Goal: Task Accomplishment & Management: Complete application form

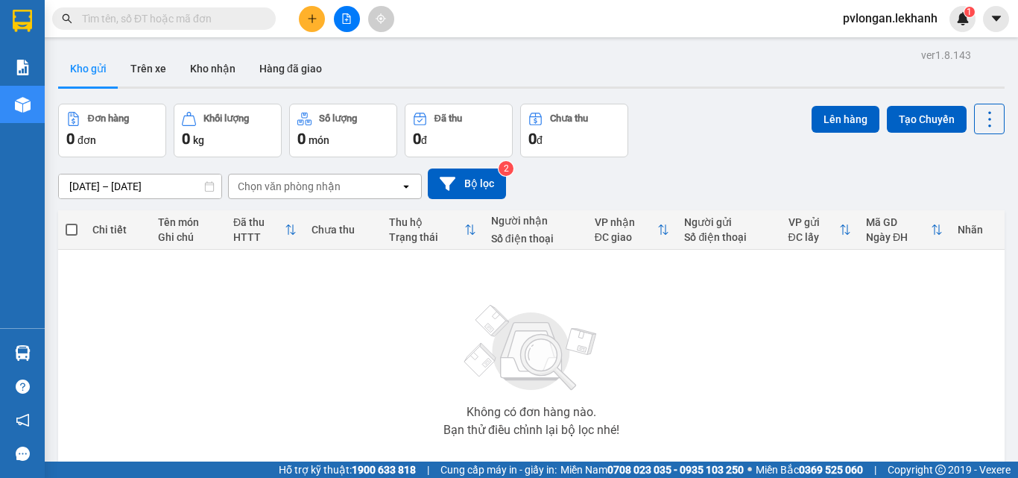
click at [311, 7] on button at bounding box center [312, 19] width 26 height 26
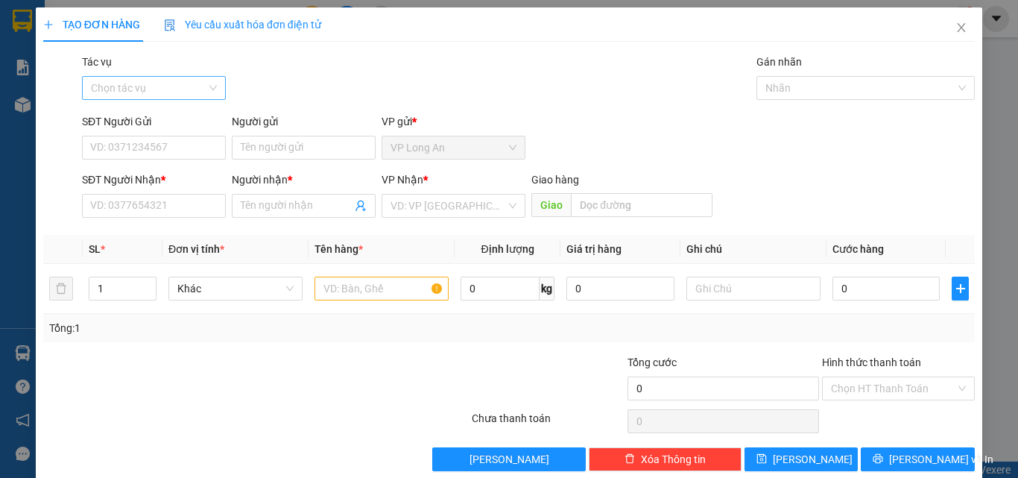
click at [197, 89] on input "Tác vụ" at bounding box center [148, 88] width 115 height 22
click at [198, 88] on input "Tác vụ" at bounding box center [148, 88] width 115 height 22
click at [294, 72] on div "Tác vụ Chọn tác vụ Gán nhãn Nhãn" at bounding box center [528, 80] width 898 height 52
click at [175, 142] on input "SĐT Người Gửi" at bounding box center [154, 148] width 144 height 24
click at [185, 149] on input "SĐT Người Gửi" at bounding box center [154, 148] width 144 height 24
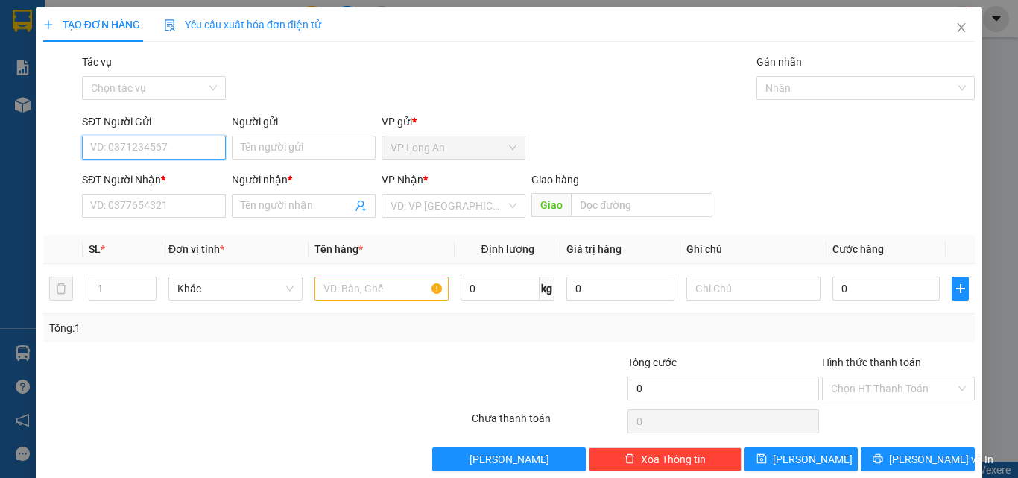
click at [166, 139] on input "SĐT Người Gửi" at bounding box center [154, 148] width 144 height 24
type input "0797902611"
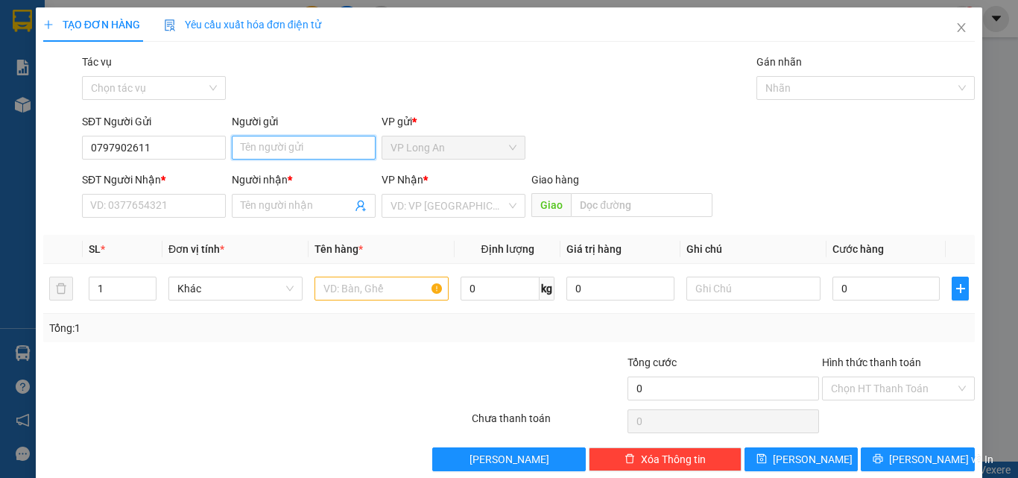
click at [285, 148] on input "Người gửi" at bounding box center [304, 148] width 144 height 24
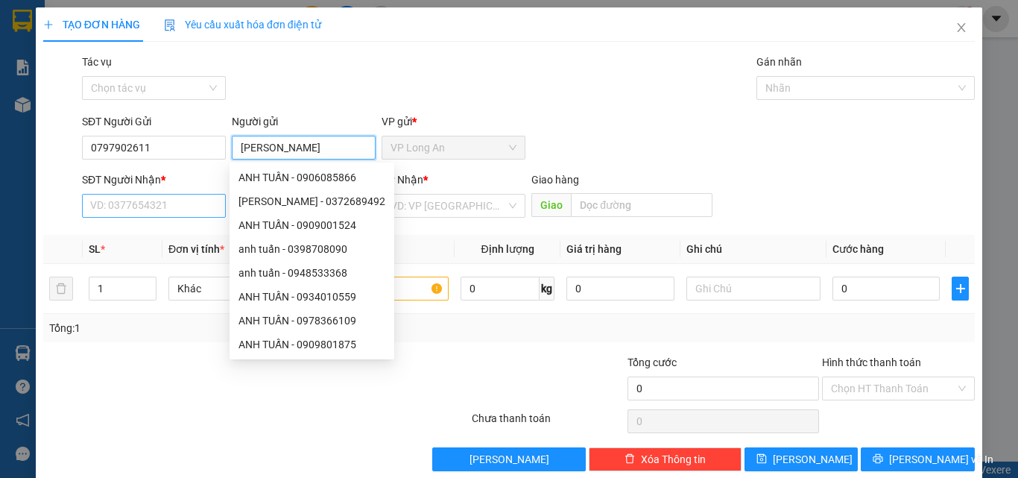
type input "ANH TUẤN"
click at [128, 200] on input "SĐT Người Nhận *" at bounding box center [154, 206] width 144 height 24
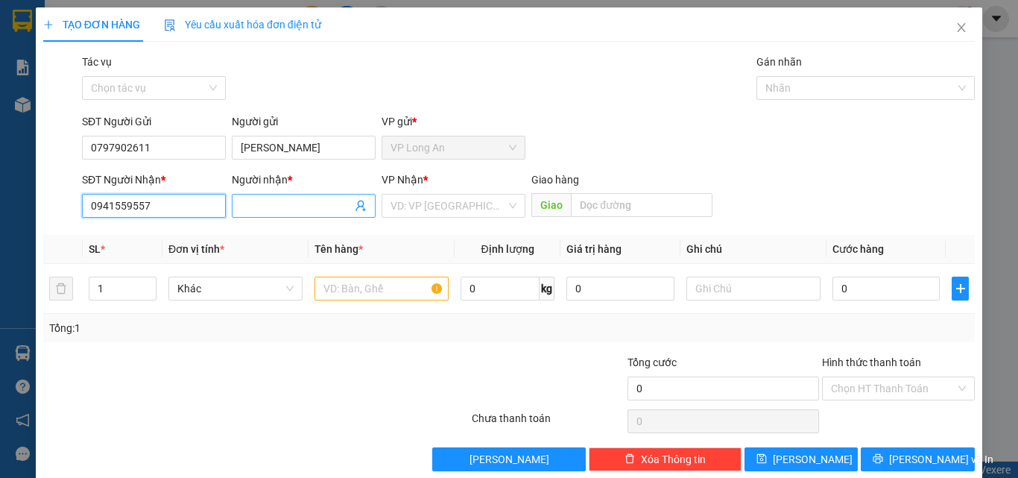
type input "0941559557"
click at [312, 200] on input "Người nhận *" at bounding box center [296, 205] width 111 height 16
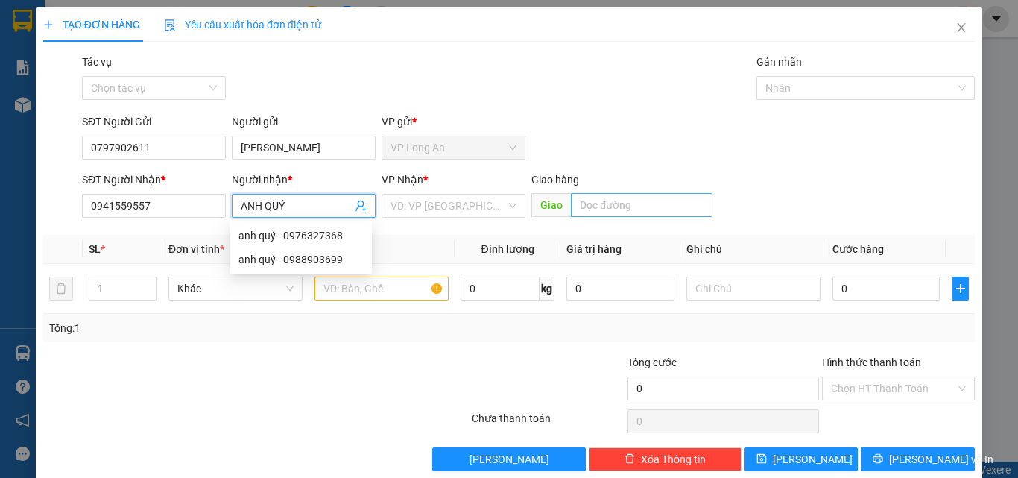
type input "ANH QUÝ"
click at [634, 198] on input "text" at bounding box center [642, 205] width 142 height 24
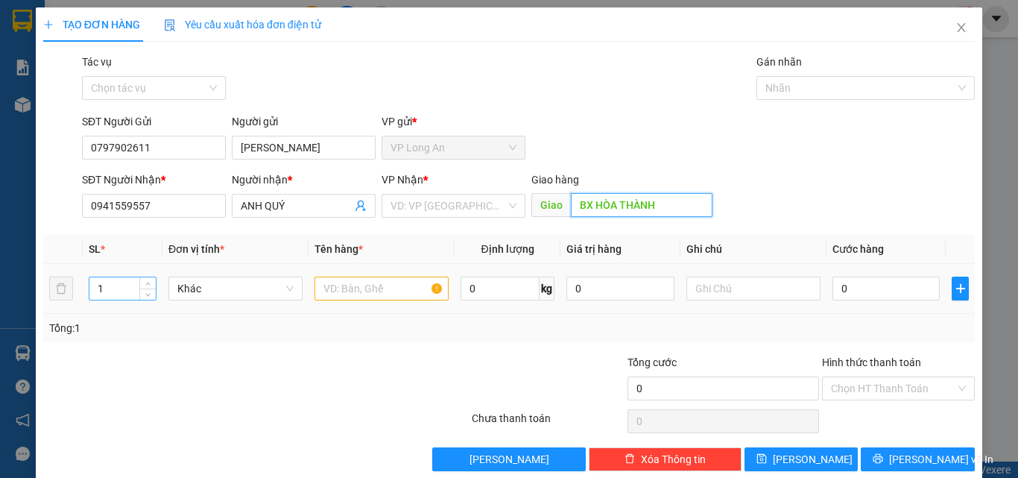
type input "BX HÒA THÀNH"
click at [130, 291] on input "1" at bounding box center [122, 288] width 66 height 22
type input "2"
click at [151, 283] on span "up" at bounding box center [148, 284] width 9 height 9
click at [291, 290] on div "Khác" at bounding box center [235, 288] width 134 height 24
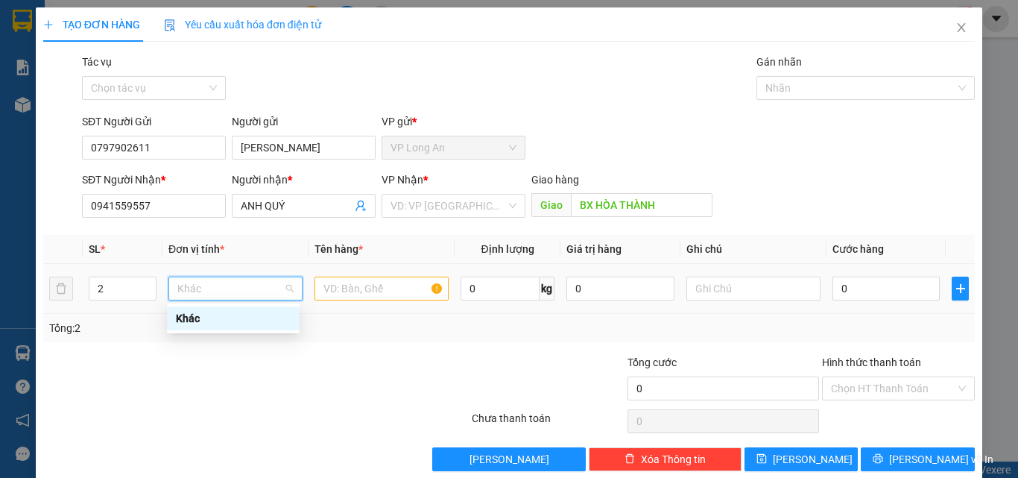
click at [291, 290] on div "Khác" at bounding box center [235, 288] width 134 height 24
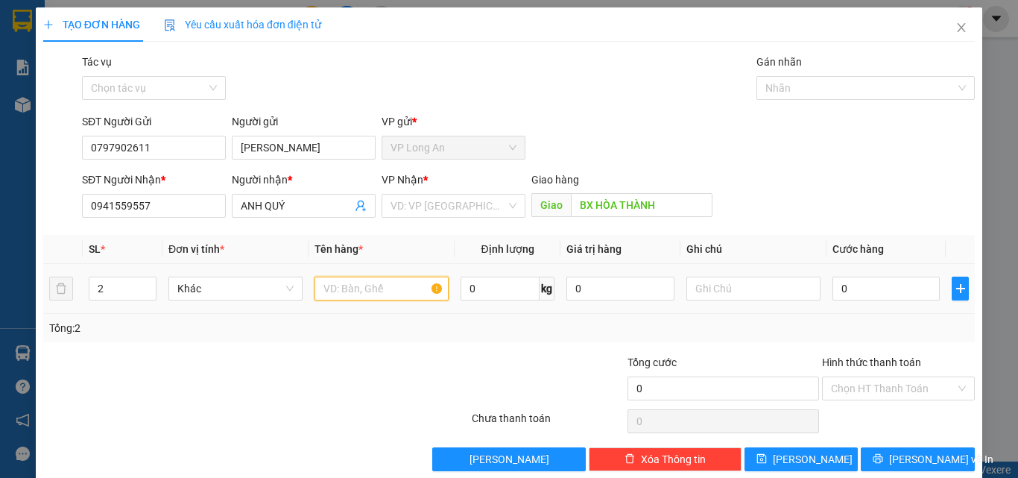
click at [368, 291] on input "text" at bounding box center [381, 288] width 134 height 24
type input "t"
type input "2 thùng đựng đờn"
click at [492, 290] on input "0" at bounding box center [499, 288] width 79 height 24
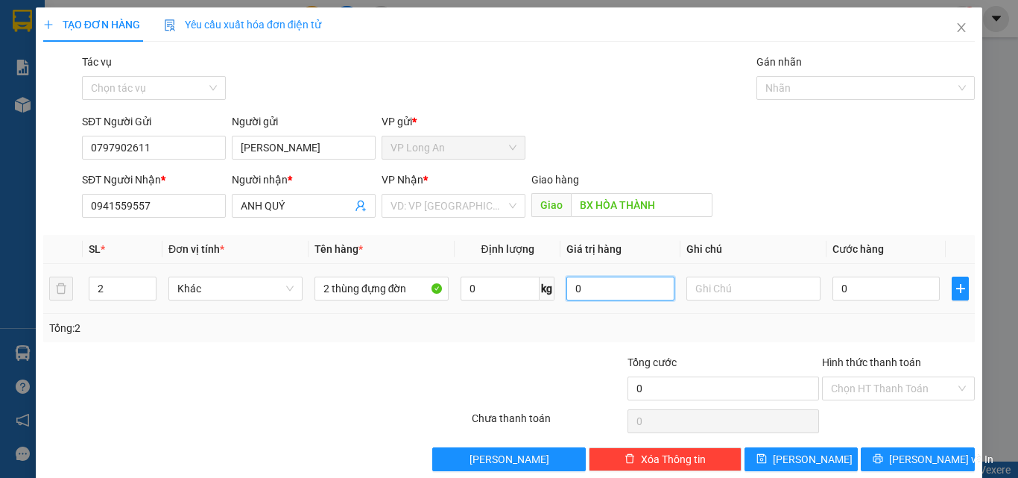
click at [624, 280] on input "0" at bounding box center [619, 288] width 107 height 24
click at [852, 288] on input "0" at bounding box center [885, 288] width 107 height 24
type input "1"
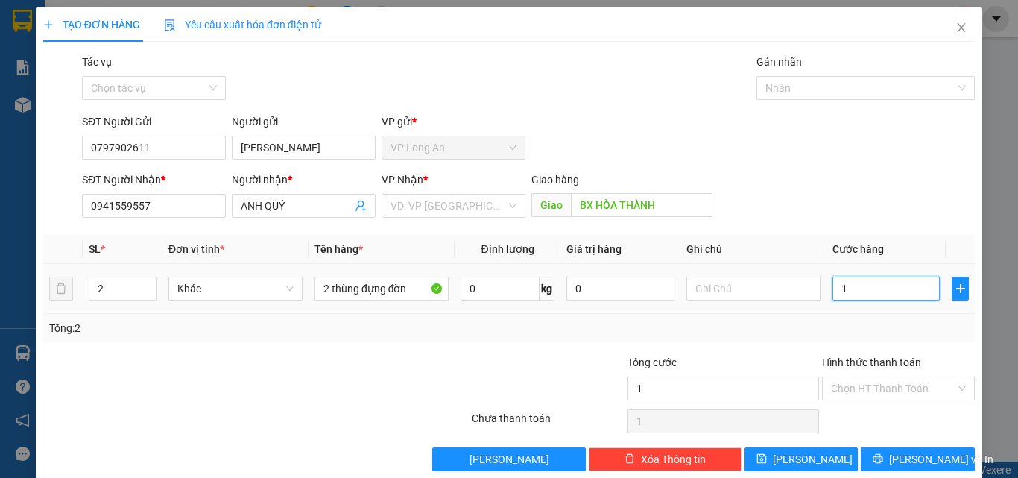
type input "15"
type input "1.510"
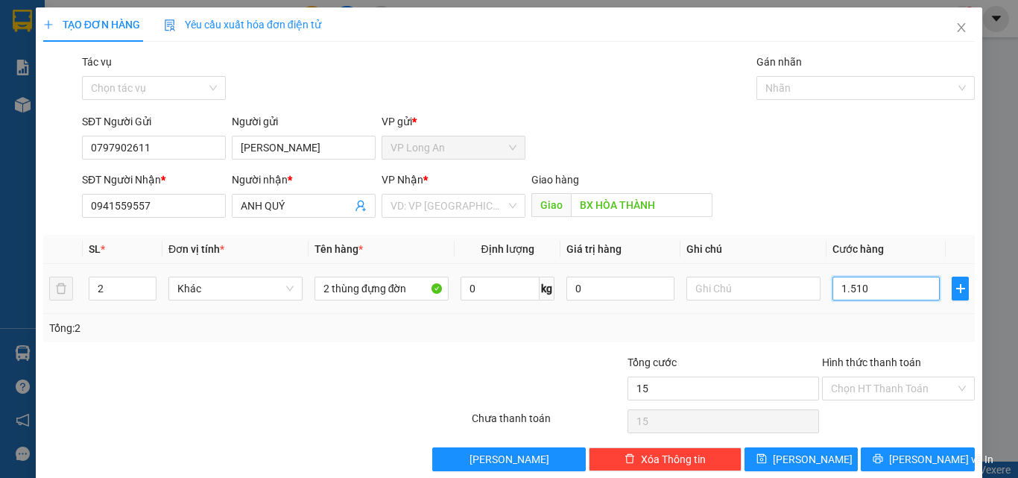
type input "1.510"
type input "151"
type input "15"
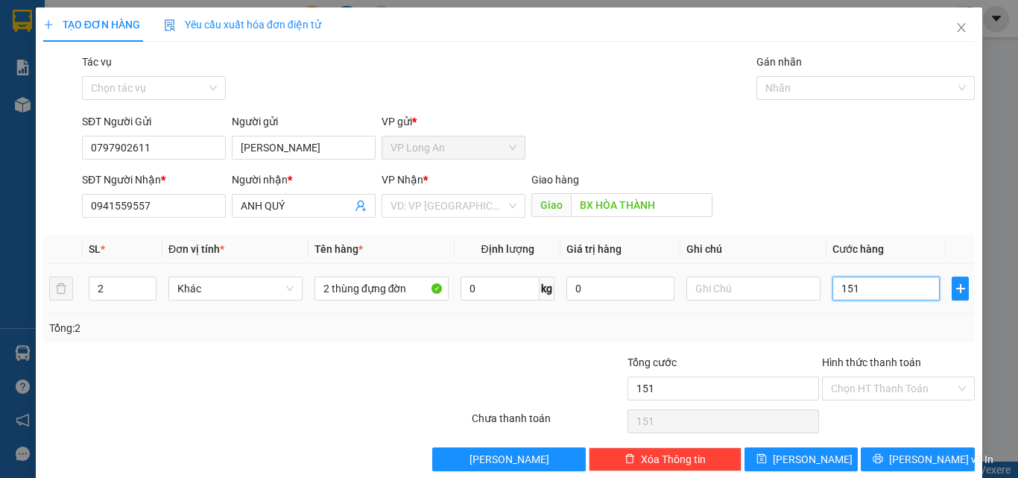
type input "15"
type input "150"
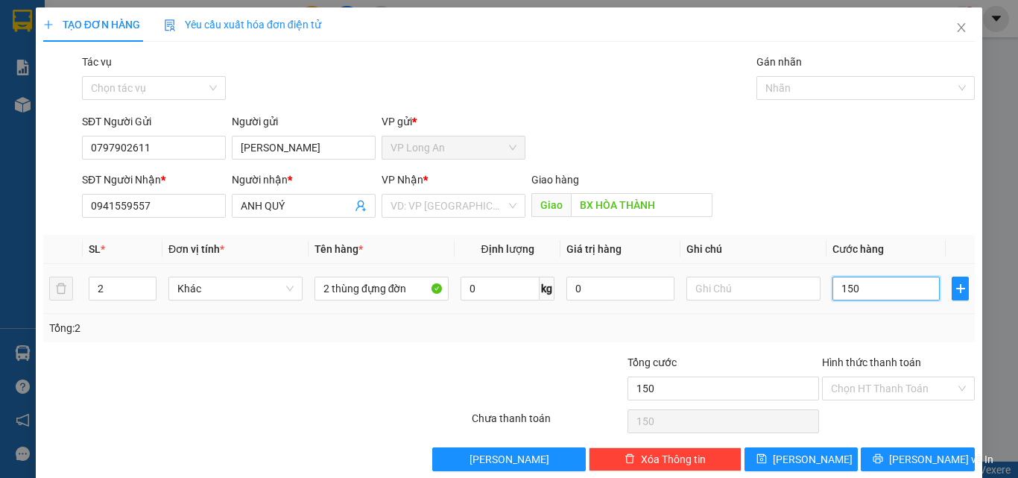
type input "1.500"
type input "15.000"
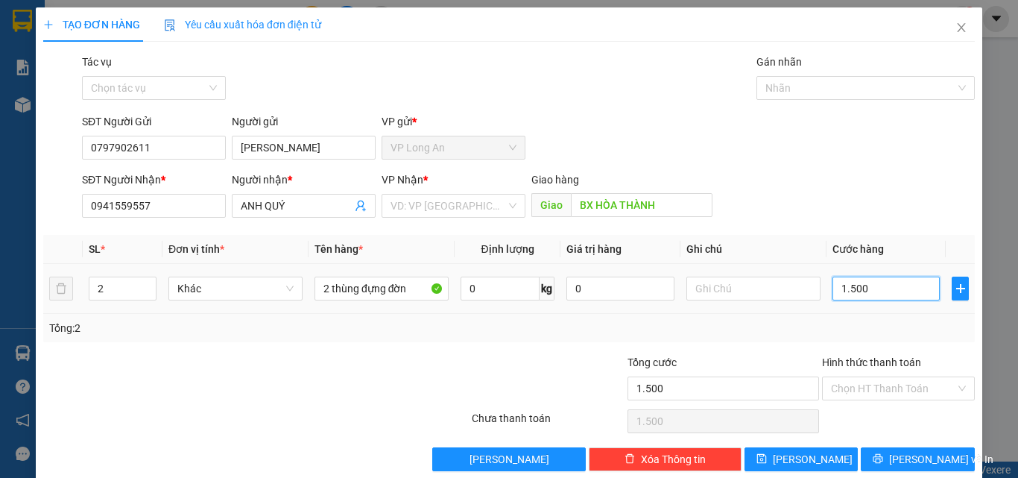
type input "15.000"
type input "150.000"
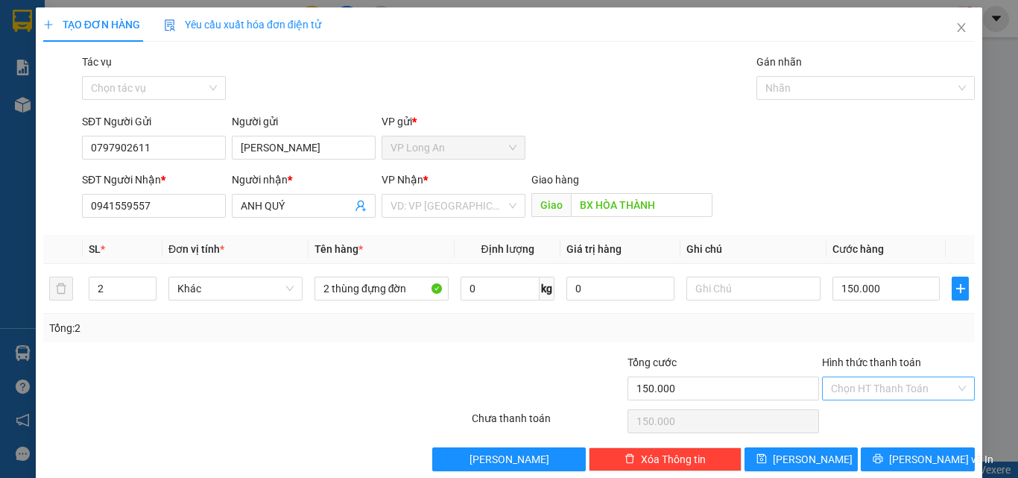
click at [896, 385] on input "Hình thức thanh toán" at bounding box center [893, 388] width 124 height 22
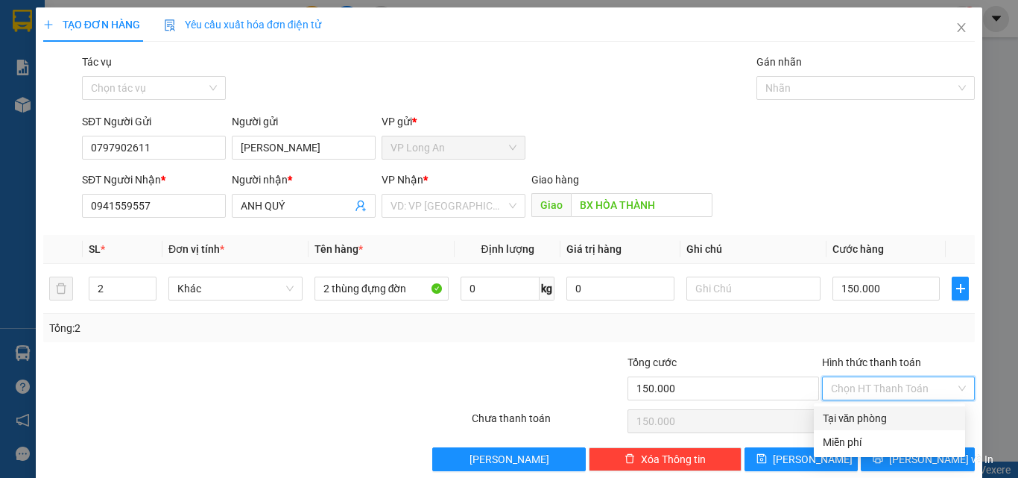
click at [879, 382] on input "Hình thức thanh toán" at bounding box center [893, 388] width 124 height 22
click at [869, 415] on div "Tại văn phòng" at bounding box center [888, 418] width 133 height 16
type input "0"
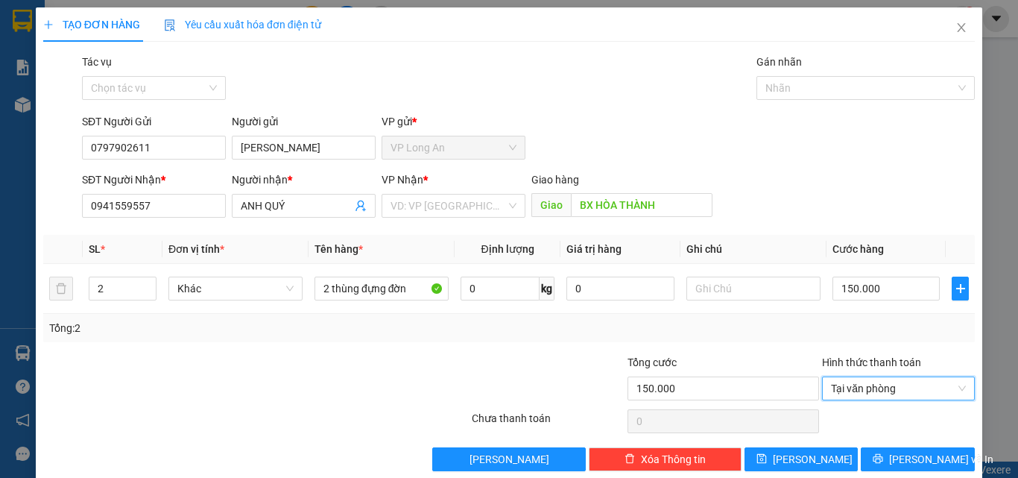
scroll to position [22, 0]
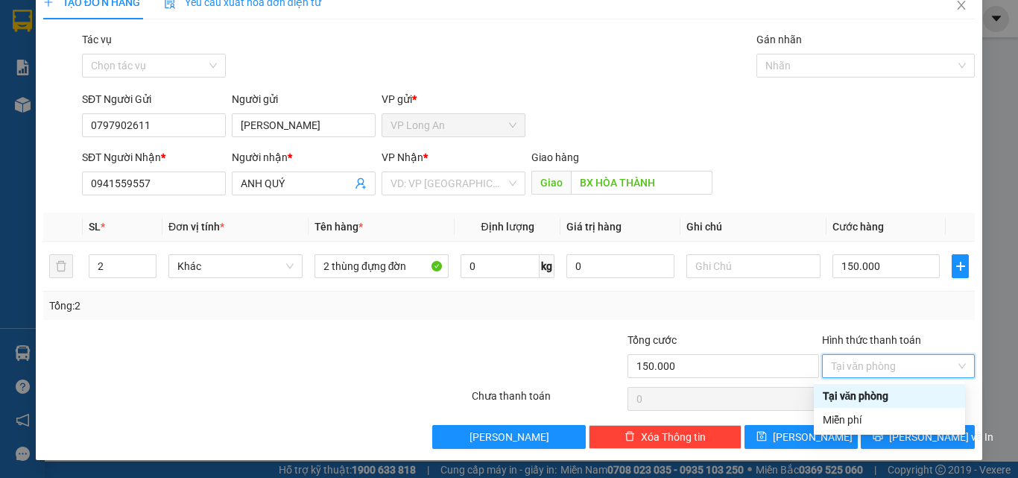
click at [848, 399] on div "Tại văn phòng" at bounding box center [888, 395] width 133 height 16
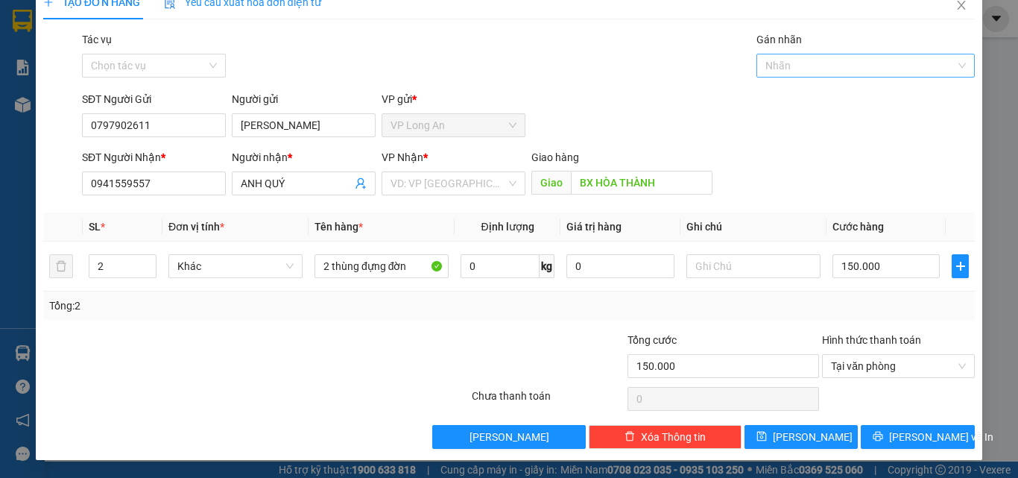
click at [953, 69] on div "Nhãn" at bounding box center [865, 66] width 219 height 24
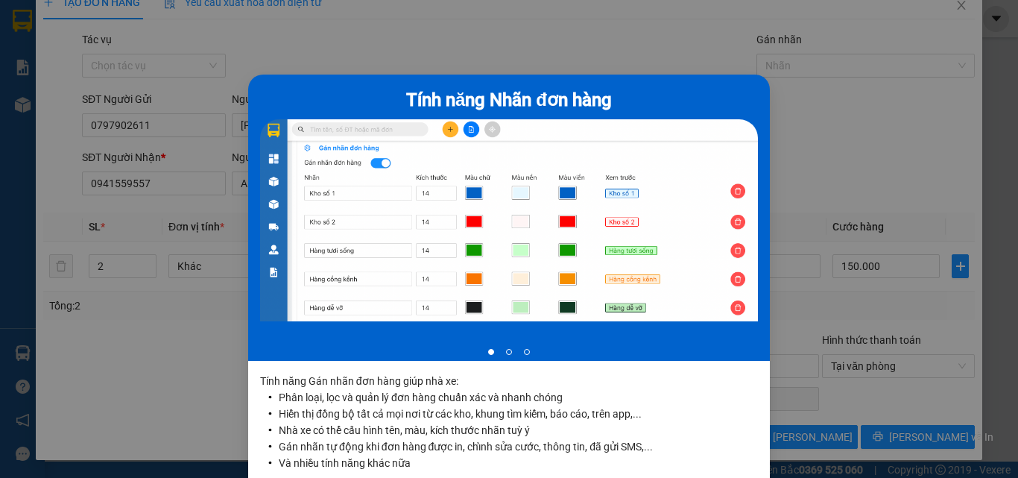
click at [953, 69] on div "Tính năng Nhãn đơn hàng 1 of 3 Tính năng Gán nhãn đơn hàng giúp nhà xe: Phân lo…" at bounding box center [509, 239] width 1018 height 478
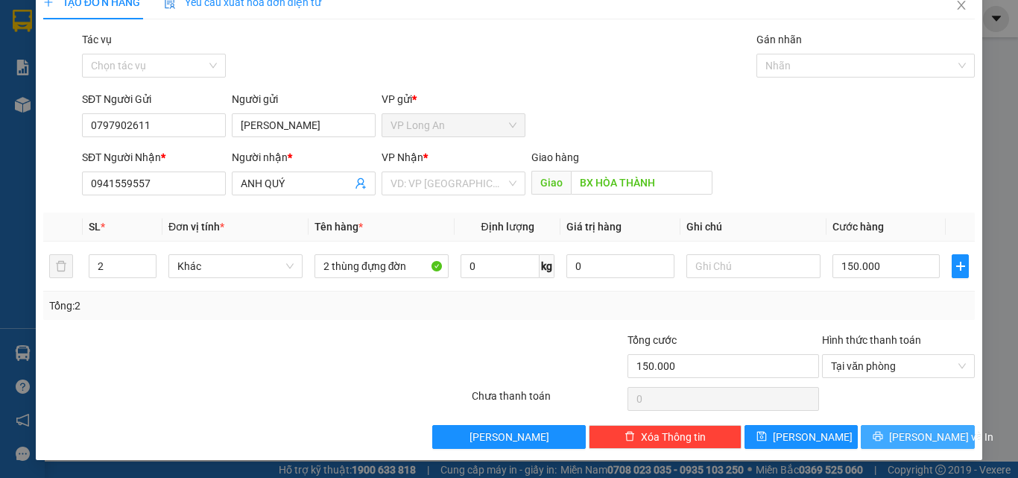
click at [923, 439] on span "Lưu và In" at bounding box center [941, 436] width 104 height 16
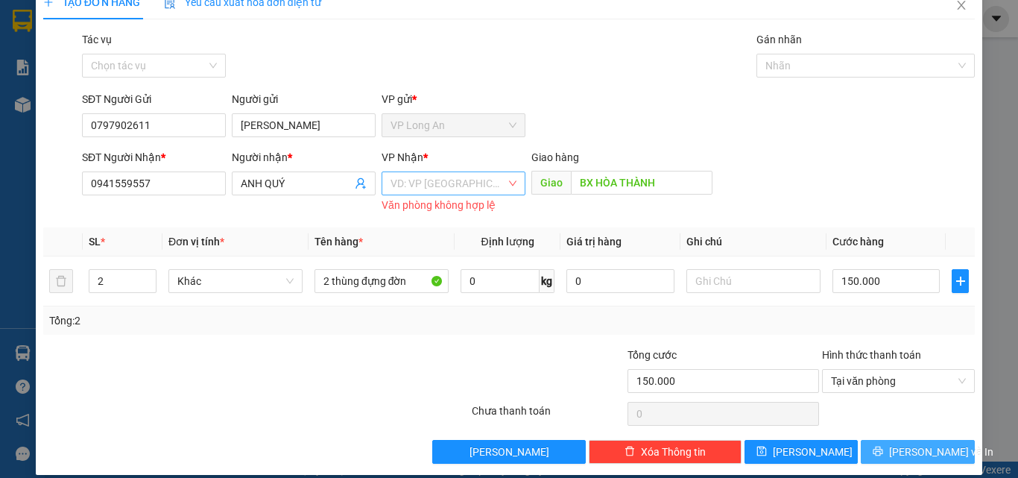
click at [508, 183] on div "VD: VP Sài Gòn" at bounding box center [453, 183] width 144 height 24
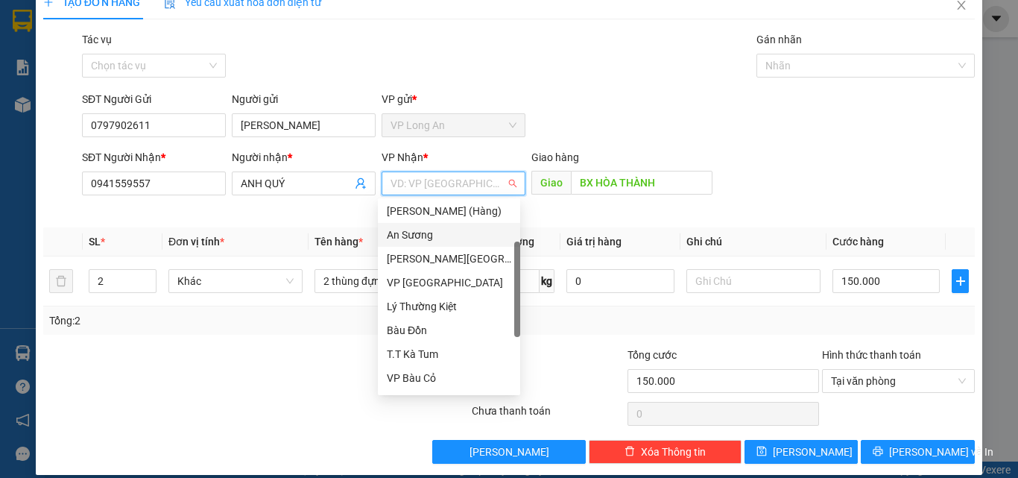
scroll to position [100, 0]
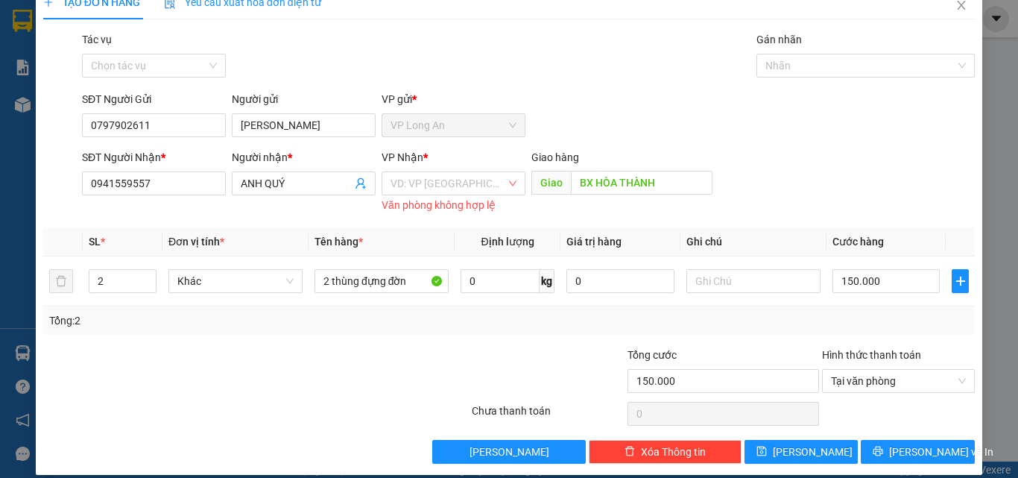
click at [732, 154] on div "SĐT Người Nhận * 0941559557 Người nhận * ANH QUÝ VP Nhận * VD: VP Sài Gòn Văn p…" at bounding box center [528, 182] width 898 height 67
click at [475, 192] on input "search" at bounding box center [447, 183] width 115 height 22
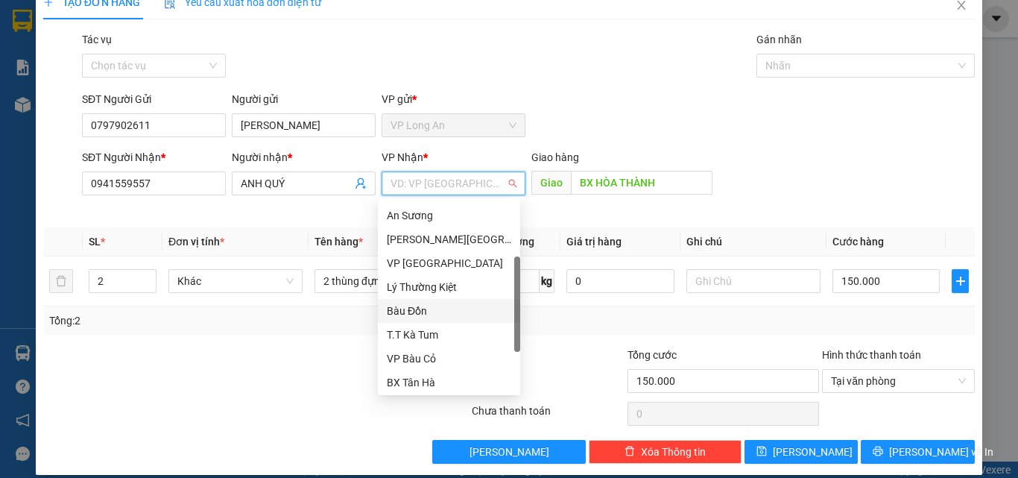
scroll to position [119, 0]
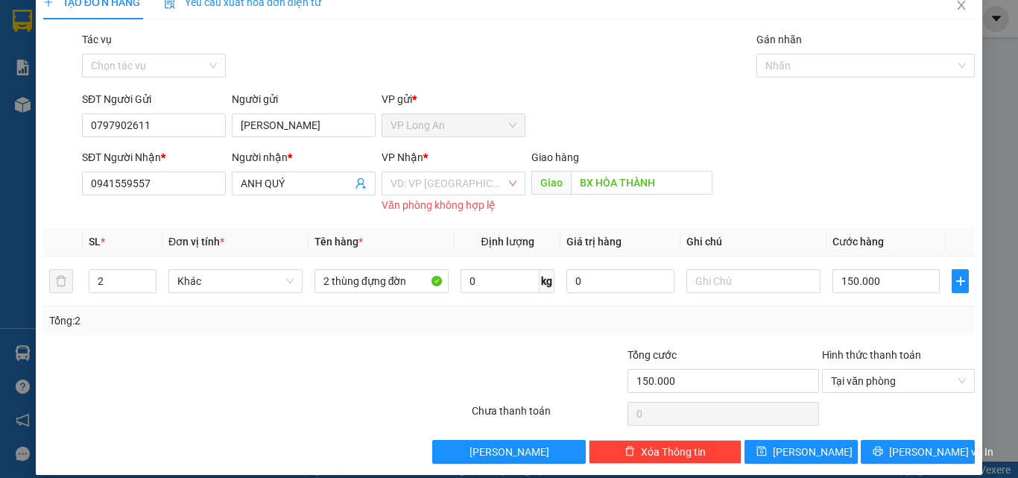
click at [0, 249] on div "TẠO ĐƠN HÀNG Yêu cầu xuất hóa đơn điện tử Transit Pickup Surcharge Ids Transit …" at bounding box center [509, 239] width 1018 height 478
click at [425, 183] on input "search" at bounding box center [447, 183] width 115 height 22
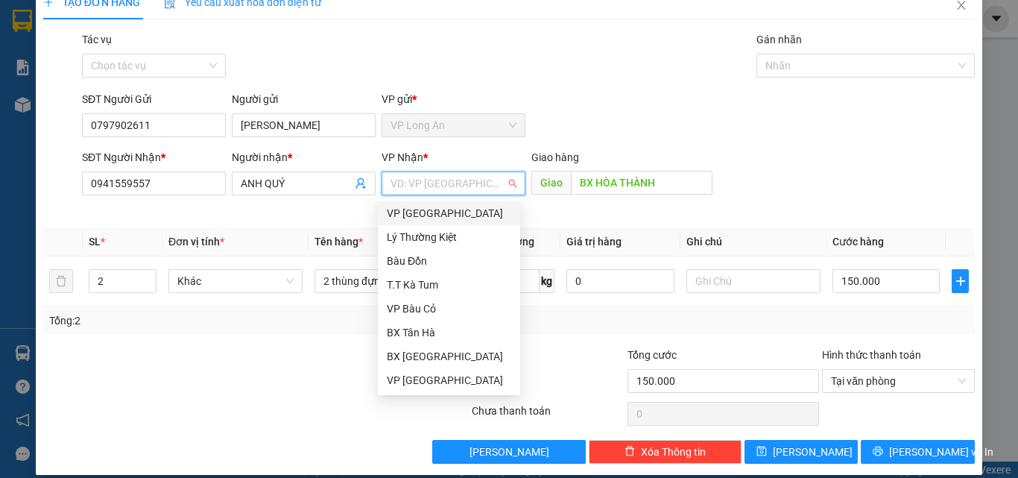
click at [707, 138] on div "SĐT Người Gửi 0797902611 Người gửi ANH TUẤN VP gửi * VP Long An" at bounding box center [528, 117] width 898 height 52
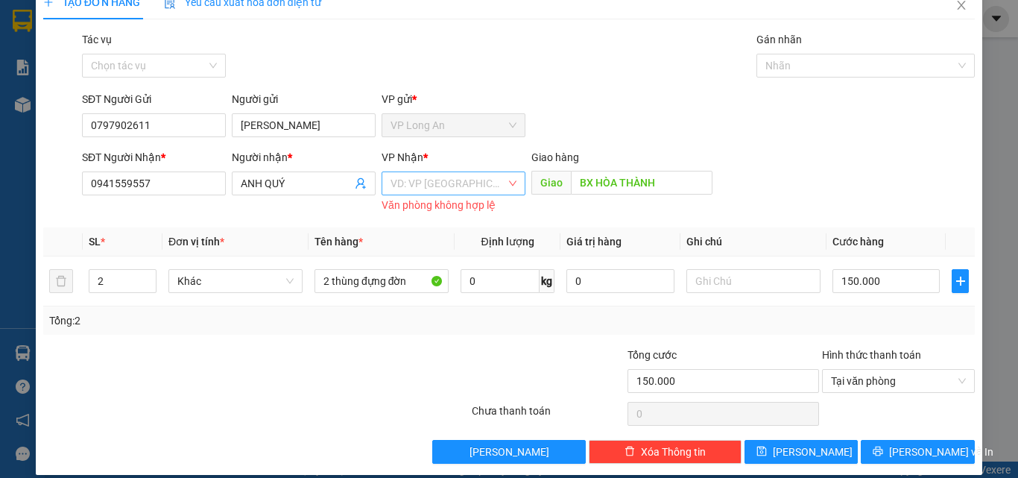
click at [513, 176] on div "VD: VP Sài Gòn" at bounding box center [453, 183] width 144 height 24
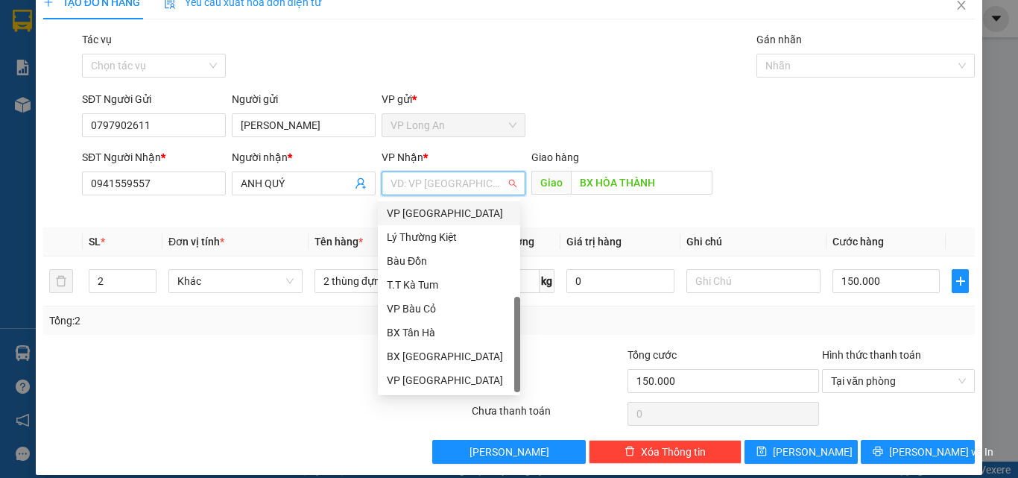
click at [805, 124] on div "SĐT Người Gửi 0797902611 Người gửi ANH TUẤN VP gửi * VP Long An" at bounding box center [528, 117] width 898 height 52
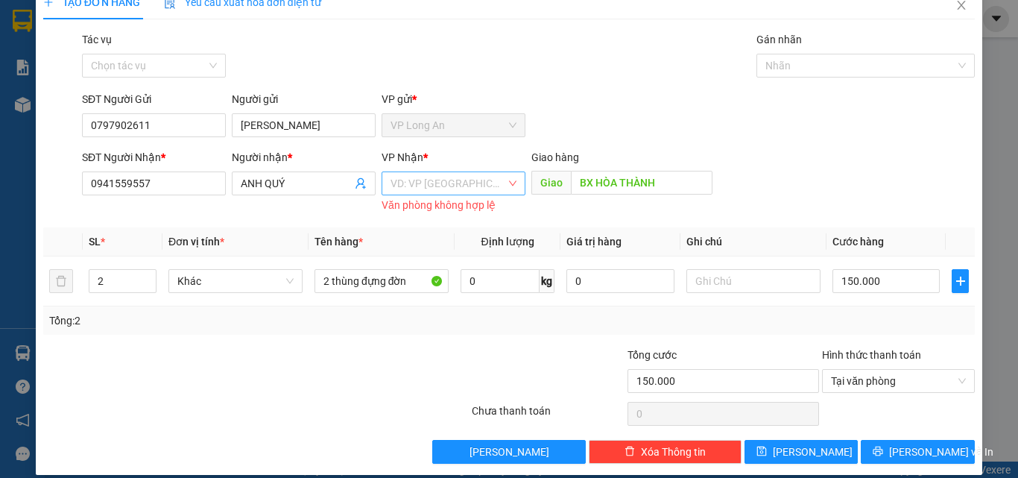
click at [509, 182] on div "VD: VP Sài Gòn" at bounding box center [453, 183] width 144 height 24
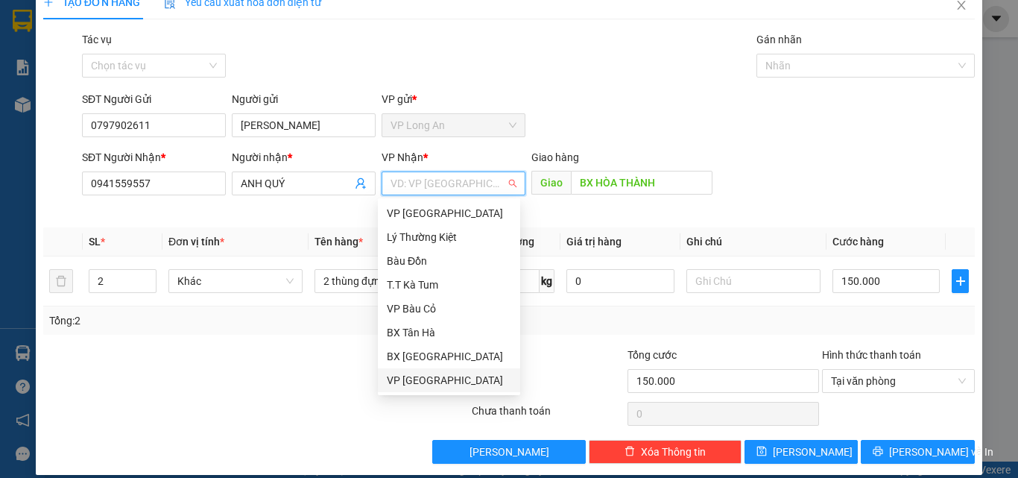
click at [422, 381] on div "VP Ninh Sơn" at bounding box center [449, 380] width 124 height 16
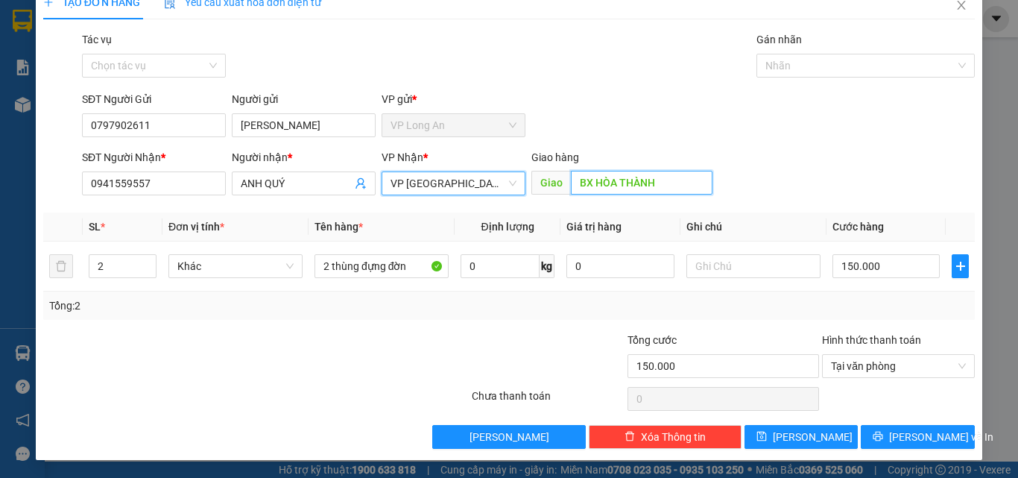
click at [669, 180] on input "BX HÒA THÀNH" at bounding box center [642, 183] width 142 height 24
type input "tx"
click at [630, 187] on input "tx" at bounding box center [642, 183] width 142 height 24
click at [629, 187] on input "tx" at bounding box center [642, 183] width 142 height 24
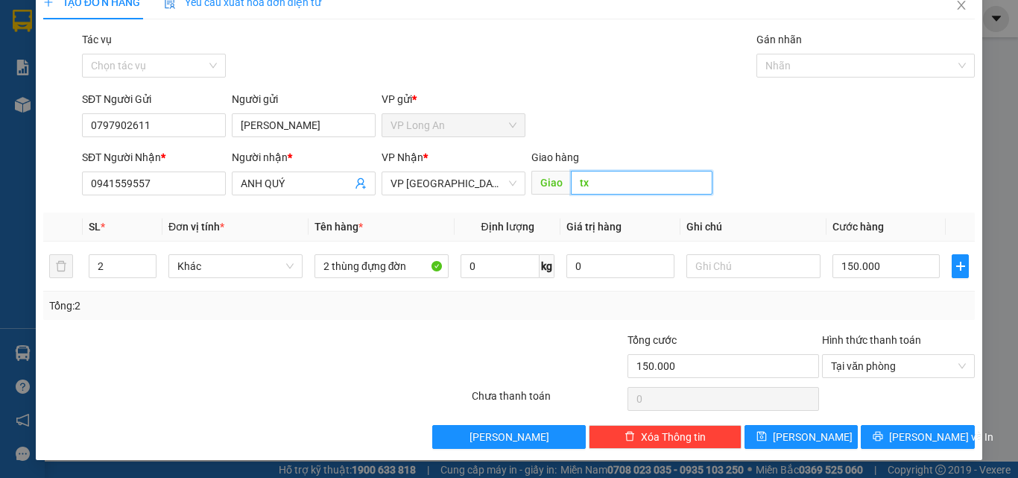
click at [629, 187] on input "tx" at bounding box center [642, 183] width 142 height 24
click at [1, 287] on div "TẠO ĐƠN HÀNG Yêu cầu xuất hóa đơn điện tử Transit Pickup Surcharge Ids Transit …" at bounding box center [509, 239] width 1018 height 478
click at [505, 186] on span "VP Ninh Sơn" at bounding box center [453, 183] width 126 height 22
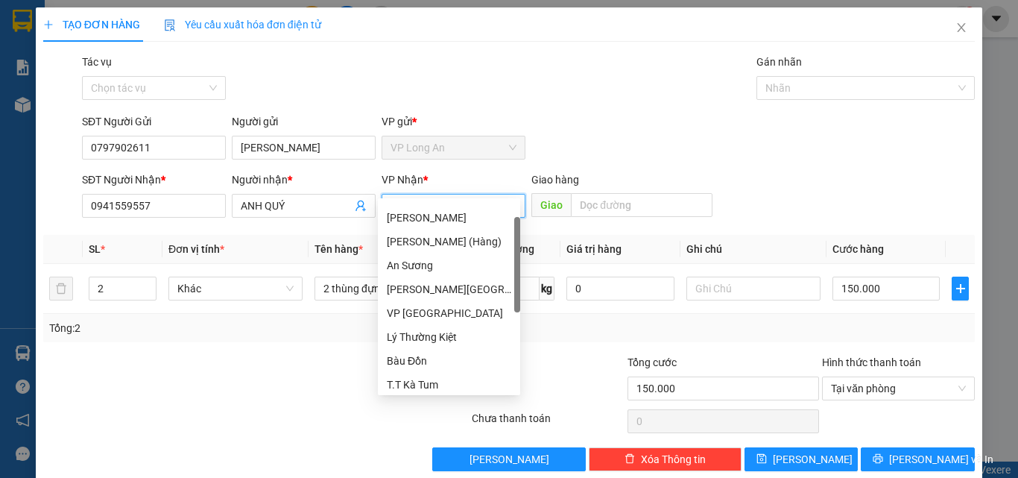
scroll to position [0, 0]
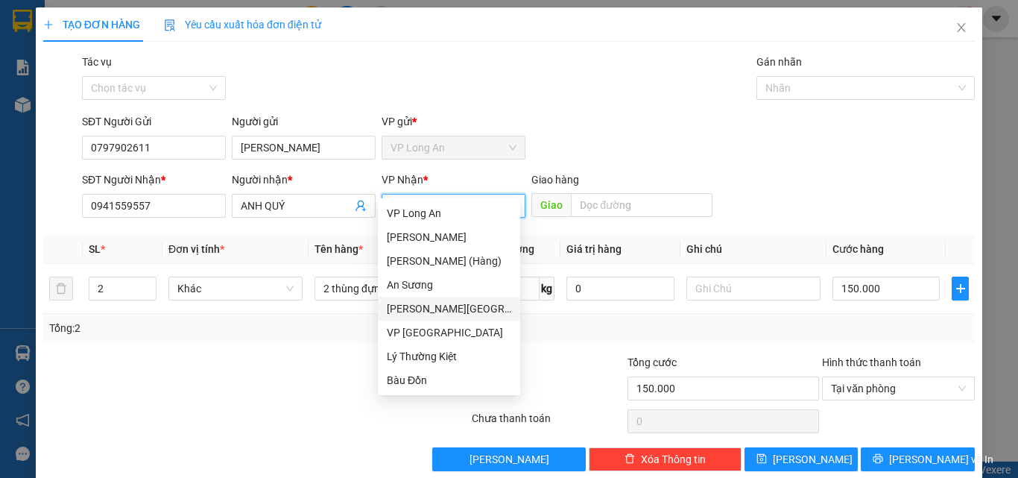
click at [442, 305] on div "Dương Minh Châu" at bounding box center [449, 308] width 124 height 16
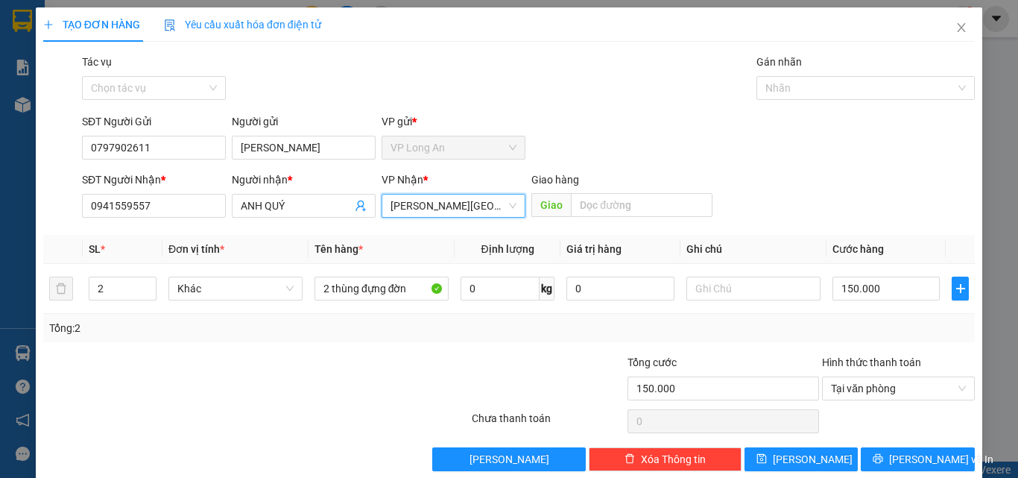
click at [498, 208] on span "Dương Minh Châu" at bounding box center [453, 205] width 126 height 22
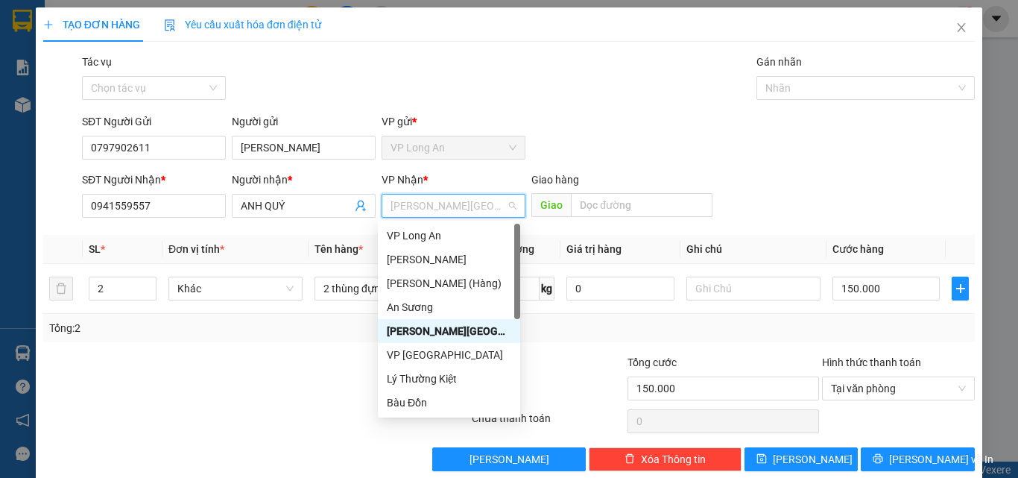
click at [504, 208] on span "Dương Minh Châu" at bounding box center [453, 205] width 126 height 22
click at [458, 326] on div "Dương Minh Châu" at bounding box center [449, 331] width 124 height 16
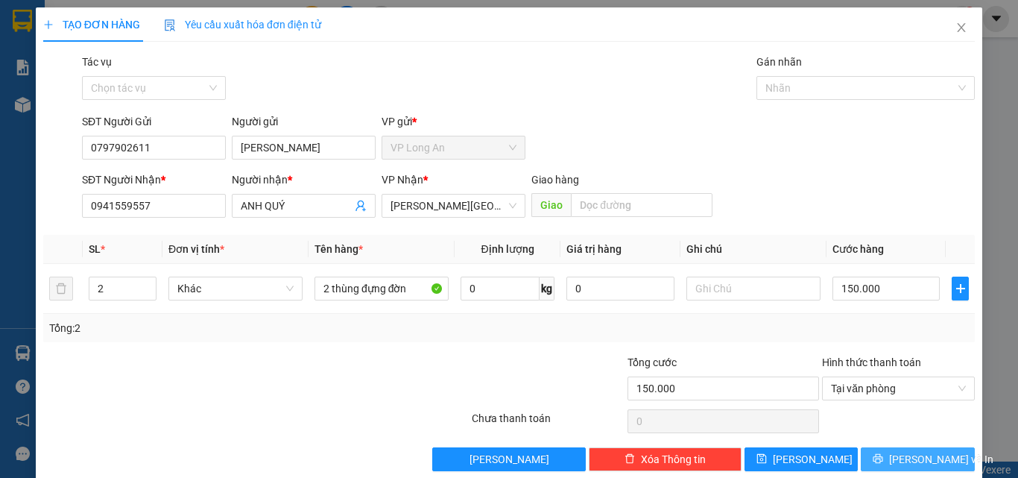
click at [928, 455] on span "Lưu và In" at bounding box center [941, 459] width 104 height 16
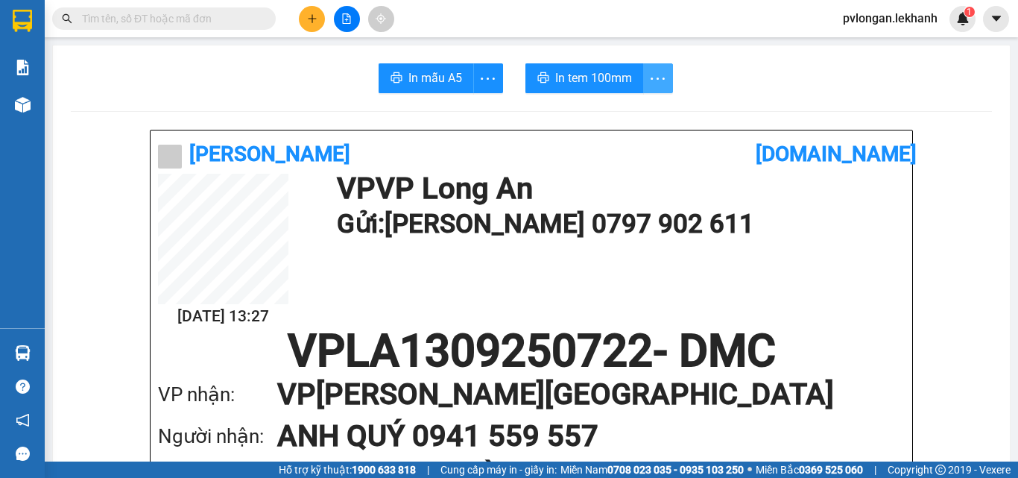
click at [659, 85] on icon "more" at bounding box center [657, 78] width 19 height 19
click at [659, 86] on icon "more" at bounding box center [657, 78] width 19 height 19
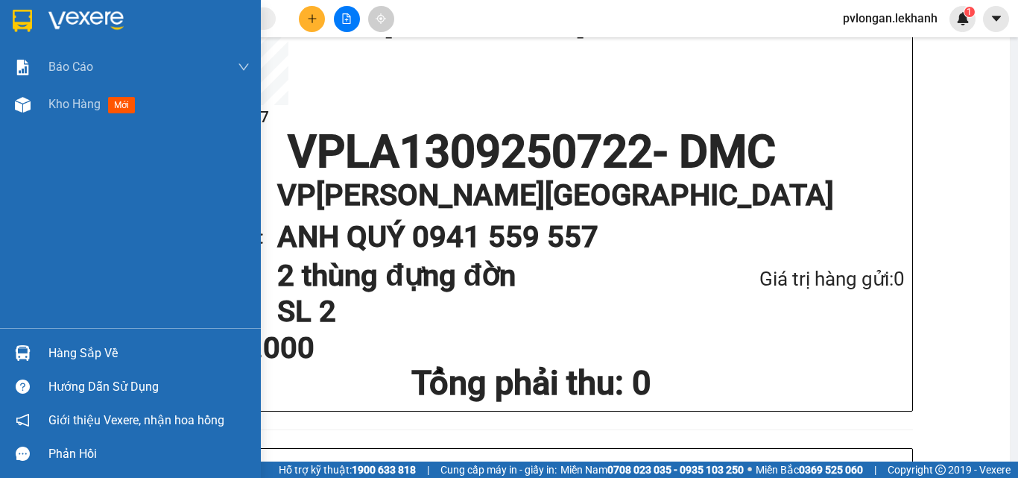
drag, startPoint x: 0, startPoint y: 254, endPoint x: 80, endPoint y: 236, distance: 82.4
click at [80, 236] on div "Báo cáo Báo cáo dòng tiền (nhân viên) Doanh số tạo đơn theo VP gửi (nhân viên) …" at bounding box center [130, 187] width 261 height 279
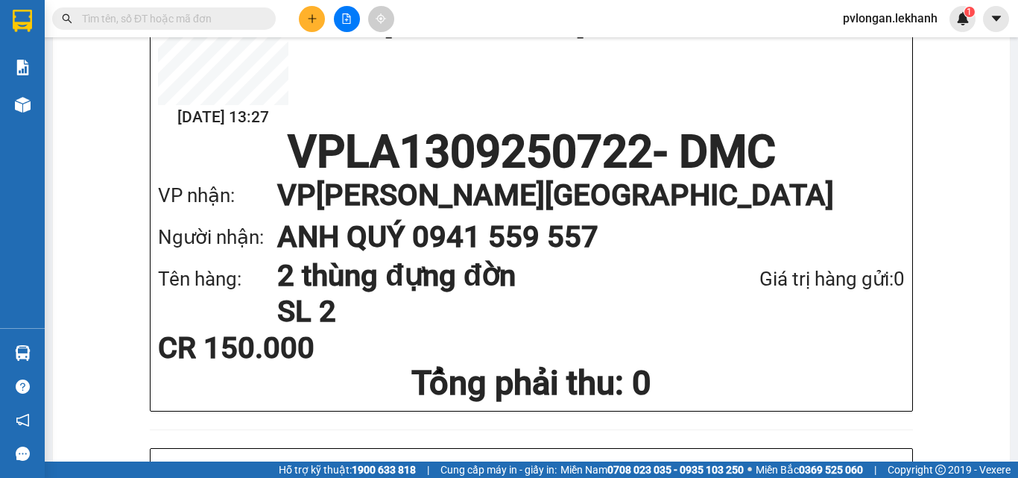
click at [514, 78] on div "13/09 13:27 VP VP Long An Gửi: ANH TUẤN 0797 902 611" at bounding box center [531, 52] width 747 height 155
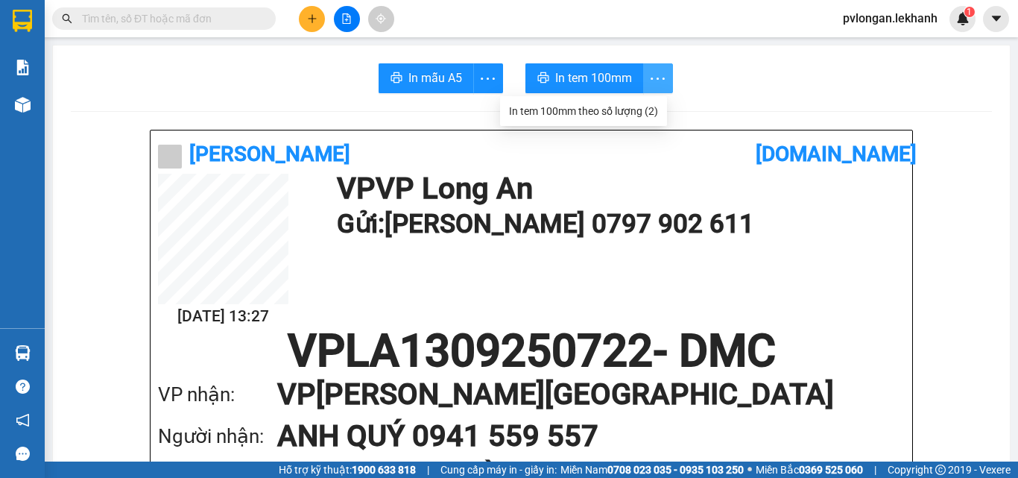
click at [650, 81] on icon "more" at bounding box center [657, 78] width 19 height 19
click at [621, 110] on div "In tem 100mm theo số lượng (2)" at bounding box center [583, 111] width 149 height 16
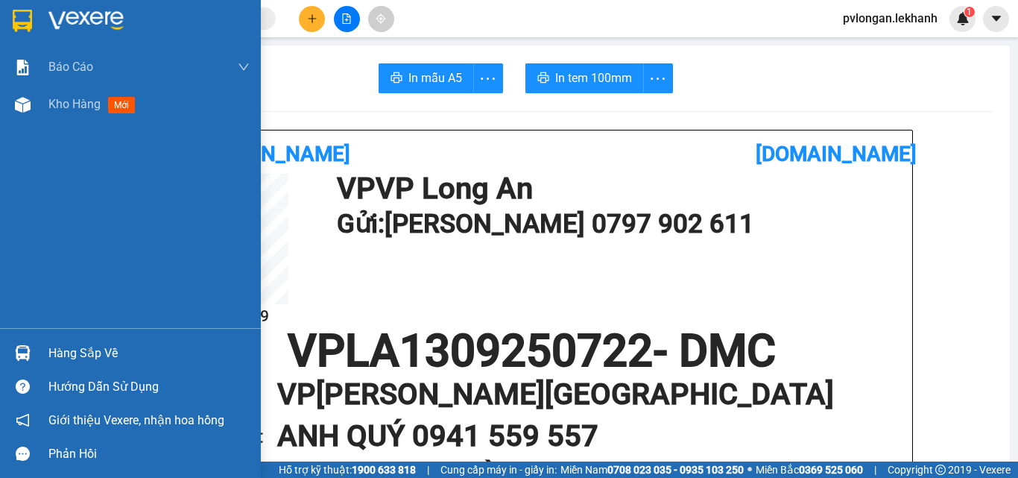
click at [0, 263] on div "Báo cáo Báo cáo dòng tiền (nhân viên) Doanh số tạo đơn theo VP gửi (nhân viên) …" at bounding box center [130, 187] width 261 height 279
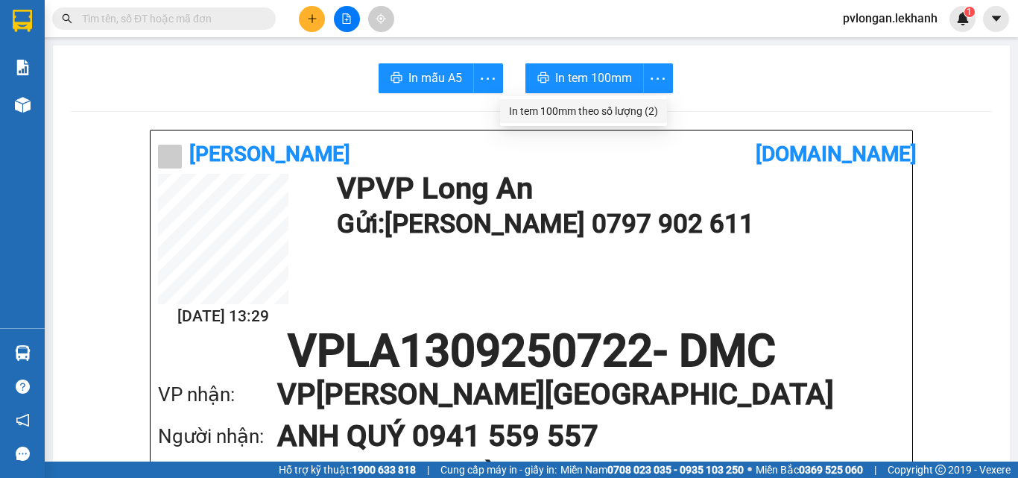
click at [608, 113] on div "In tem 100mm theo số lượng (2)" at bounding box center [583, 111] width 149 height 16
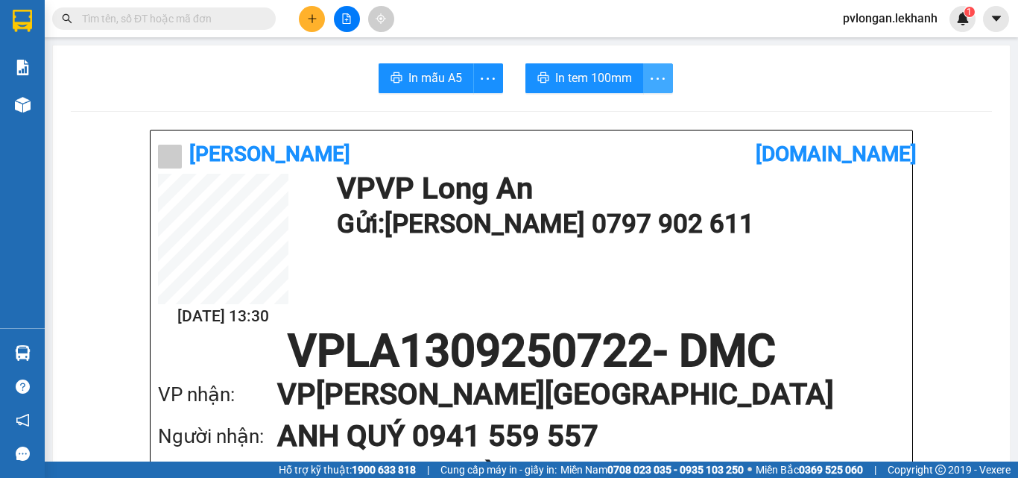
click at [657, 77] on icon "more" at bounding box center [657, 78] width 19 height 19
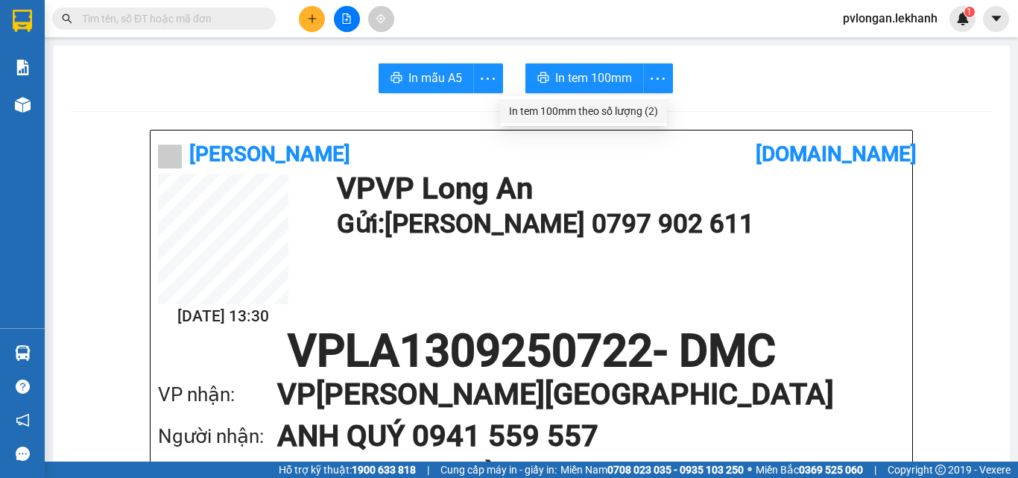
click at [624, 114] on div "In tem 100mm theo số lượng (2)" at bounding box center [583, 111] width 149 height 16
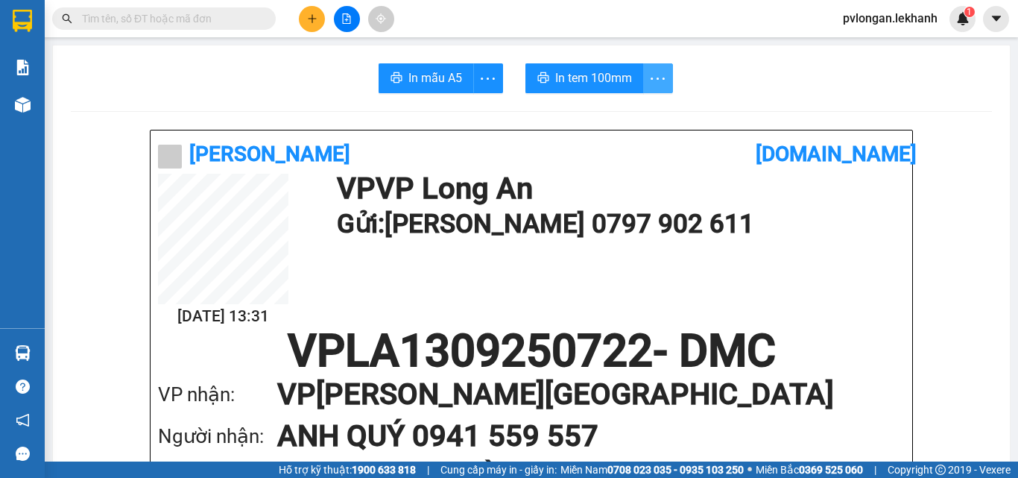
click at [652, 78] on icon "more" at bounding box center [657, 78] width 14 height 2
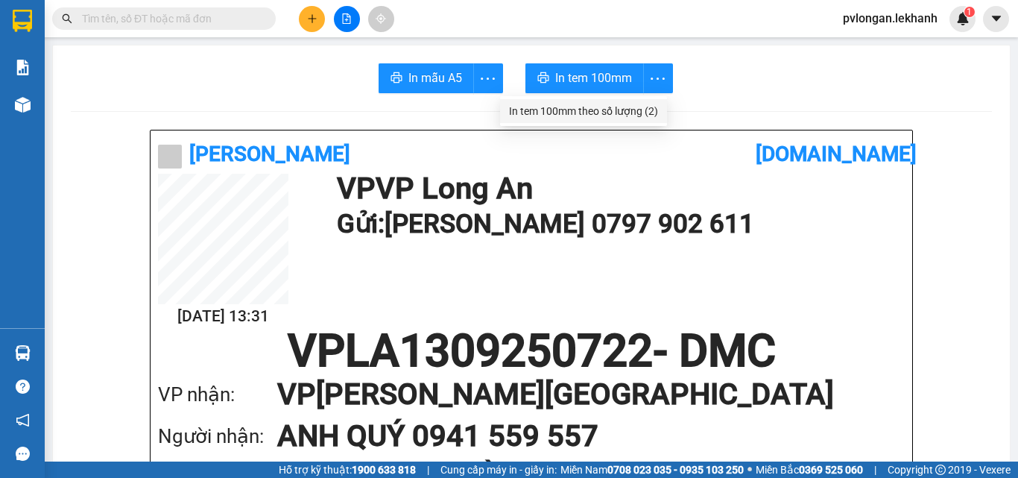
click at [640, 110] on div "In tem 100mm theo số lượng (2)" at bounding box center [583, 111] width 149 height 16
click at [654, 80] on icon "more" at bounding box center [657, 78] width 19 height 19
click at [652, 85] on icon "more" at bounding box center [657, 78] width 19 height 19
click at [648, 109] on div "In tem 100mm theo số lượng (2)" at bounding box center [583, 111] width 149 height 16
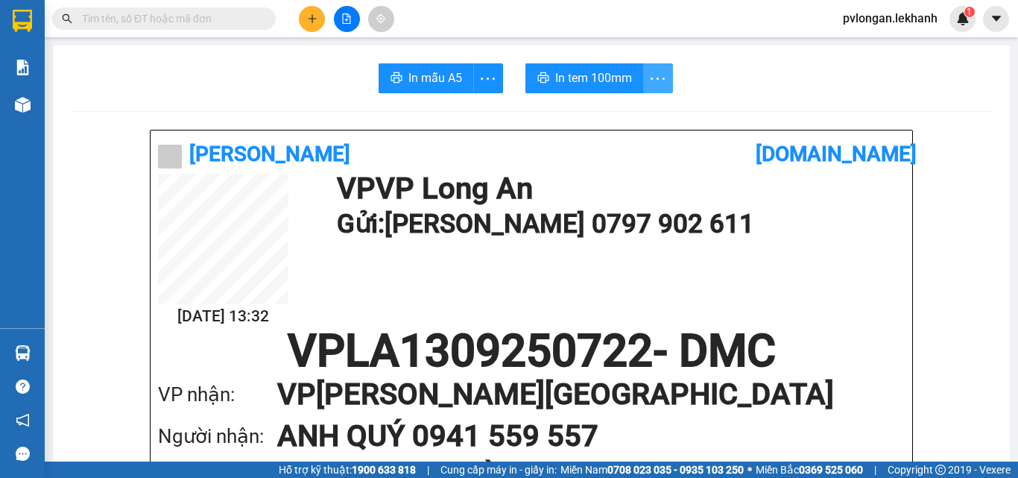
click at [651, 71] on icon "more" at bounding box center [657, 78] width 19 height 19
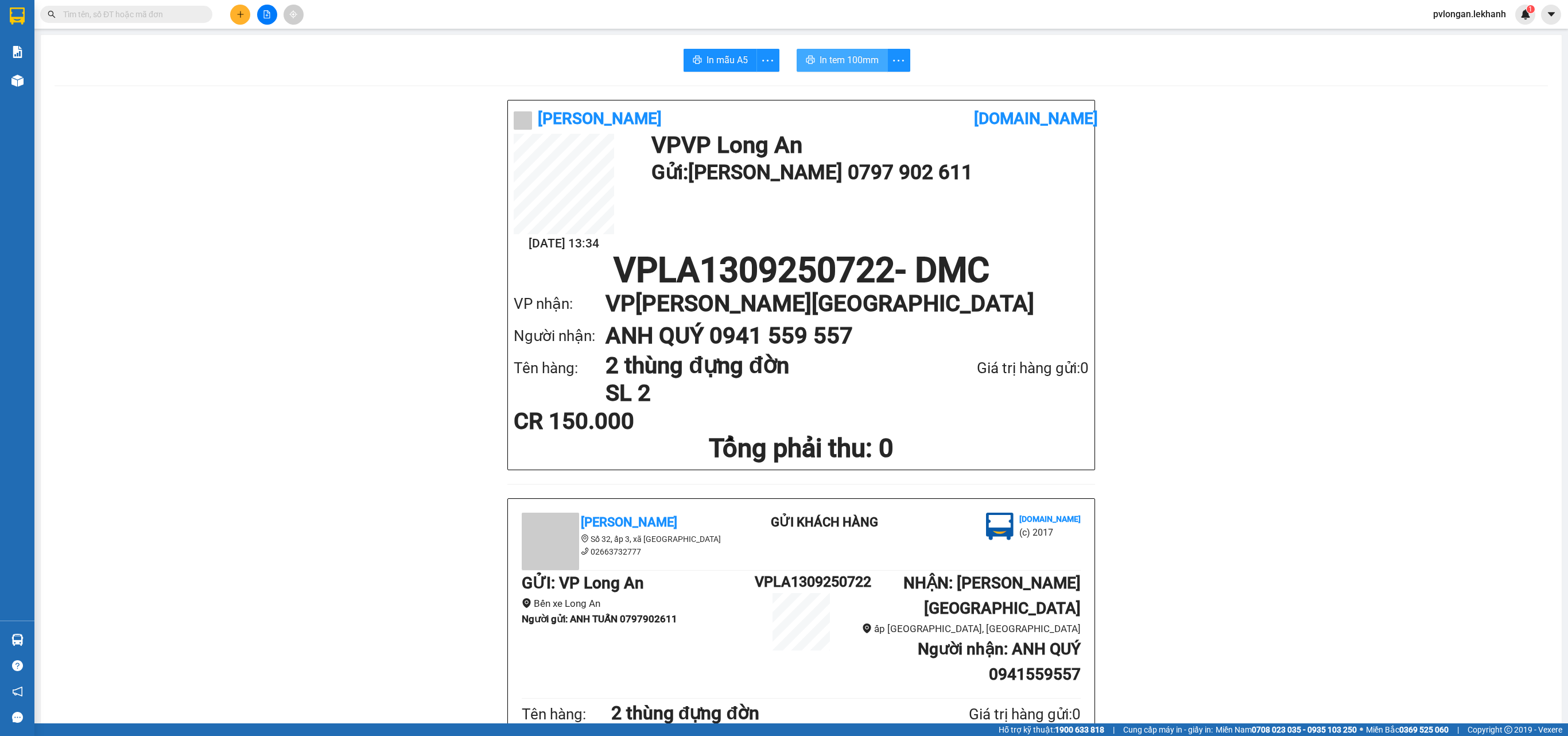
click at [784, 55] on span "In tem 100mm" at bounding box center [849, 60] width 59 height 15
click at [520, 116] on span at bounding box center [523, 121] width 18 height 18
click at [515, 120] on span at bounding box center [523, 121] width 18 height 18
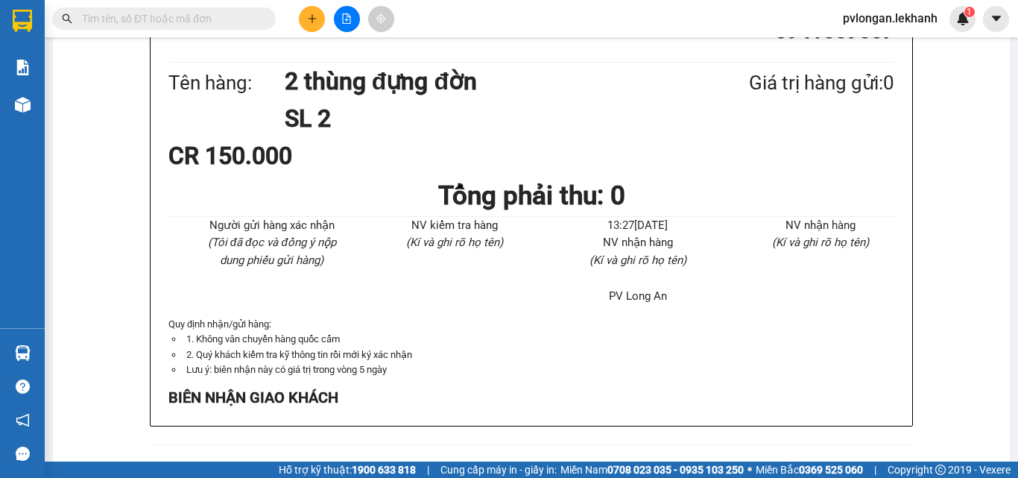
scroll to position [695, 0]
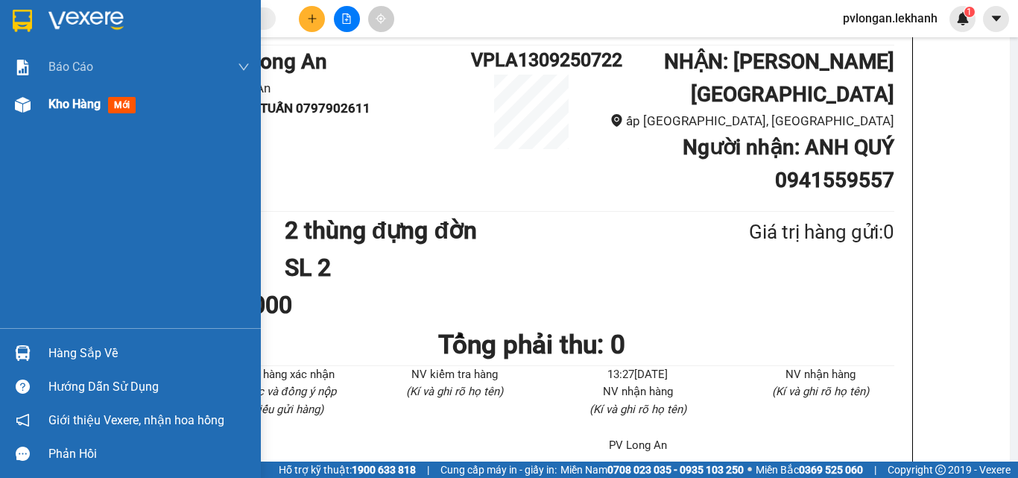
click at [22, 106] on img at bounding box center [23, 105] width 16 height 16
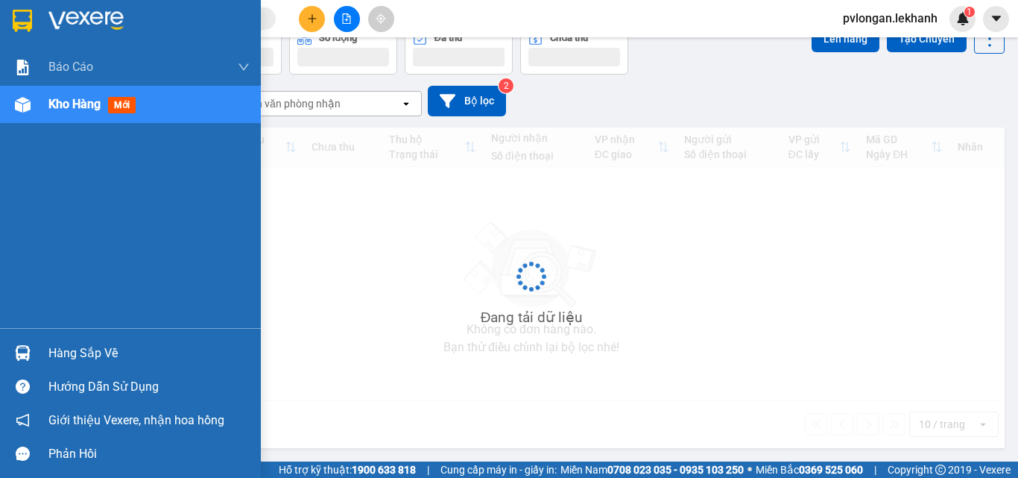
scroll to position [69, 0]
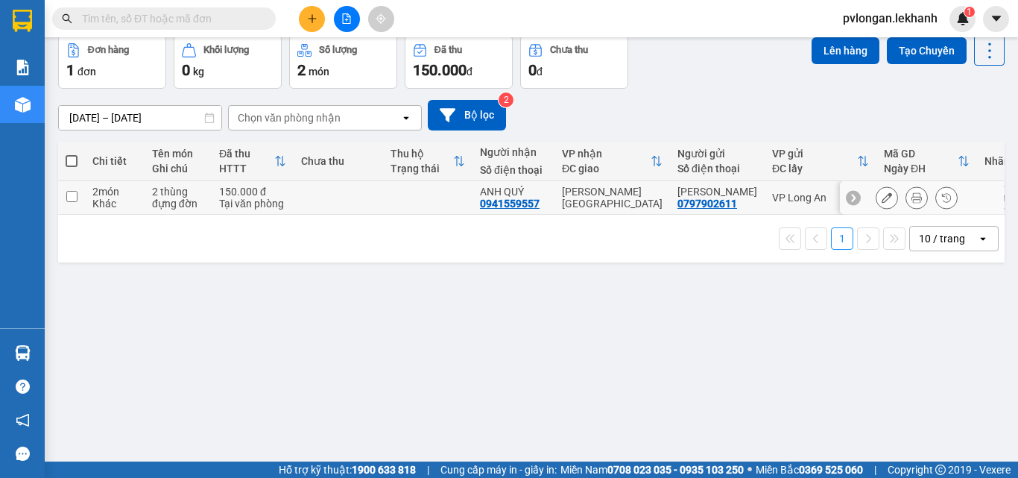
click at [444, 195] on td at bounding box center [427, 198] width 89 height 34
checkbox input "true"
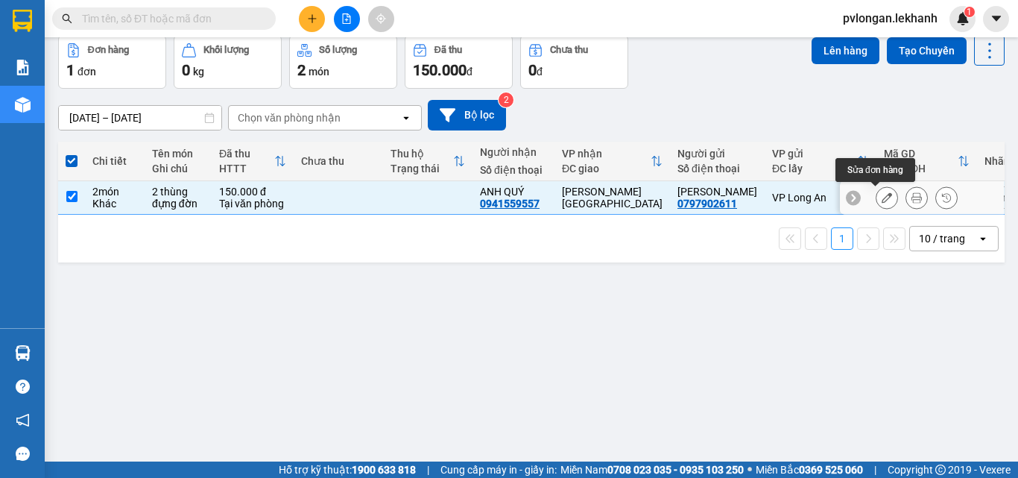
click at [881, 200] on icon at bounding box center [886, 197] width 10 height 10
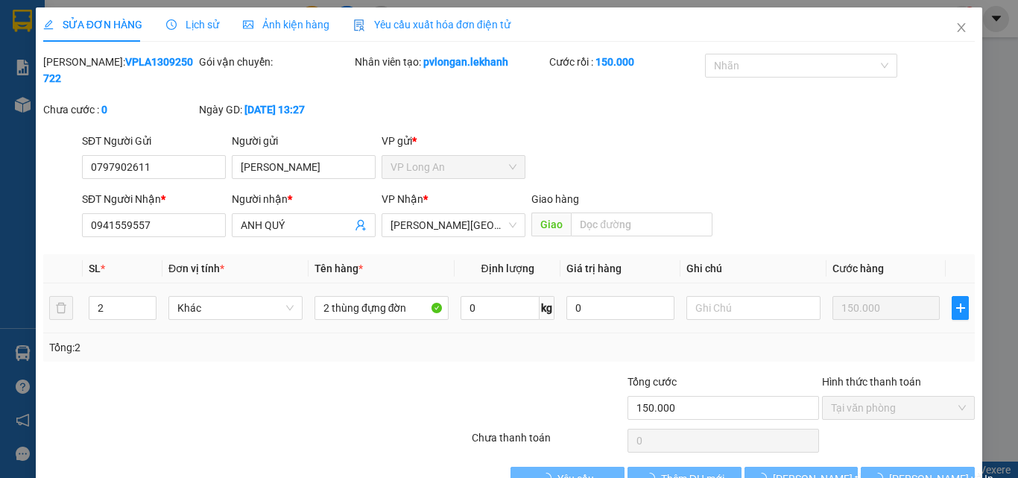
type input "0797902611"
type input "ANH TUẤN"
type input "0941559557"
type input "ANH QUÝ"
type input "150.000"
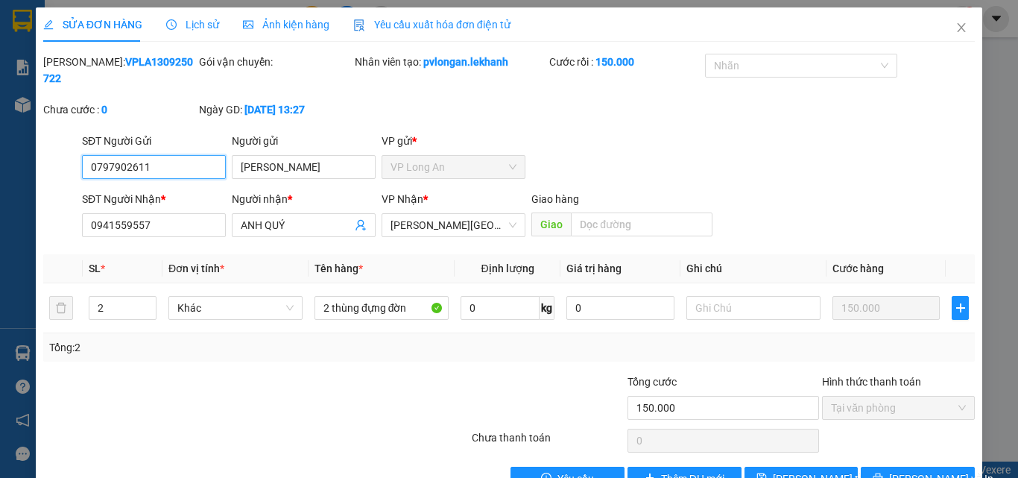
scroll to position [25, 0]
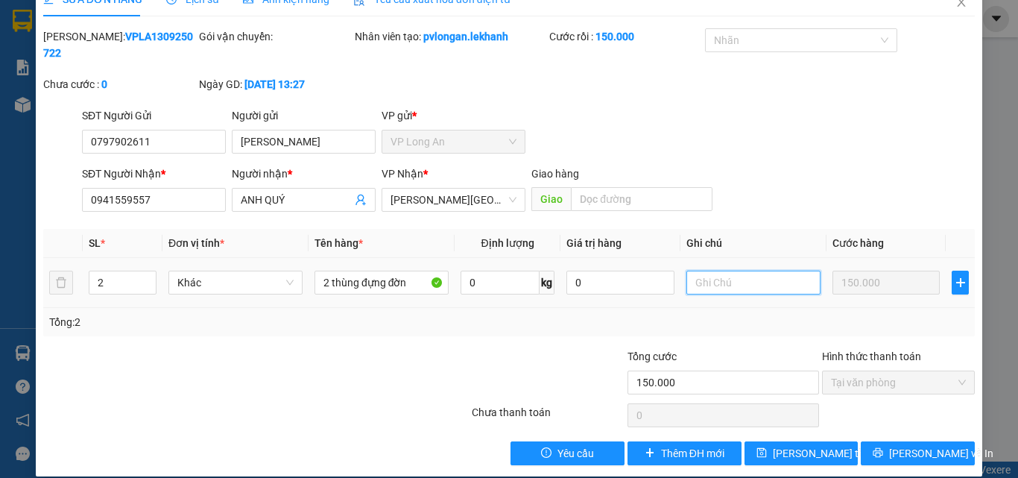
click at [772, 270] on input "text" at bounding box center [753, 282] width 134 height 24
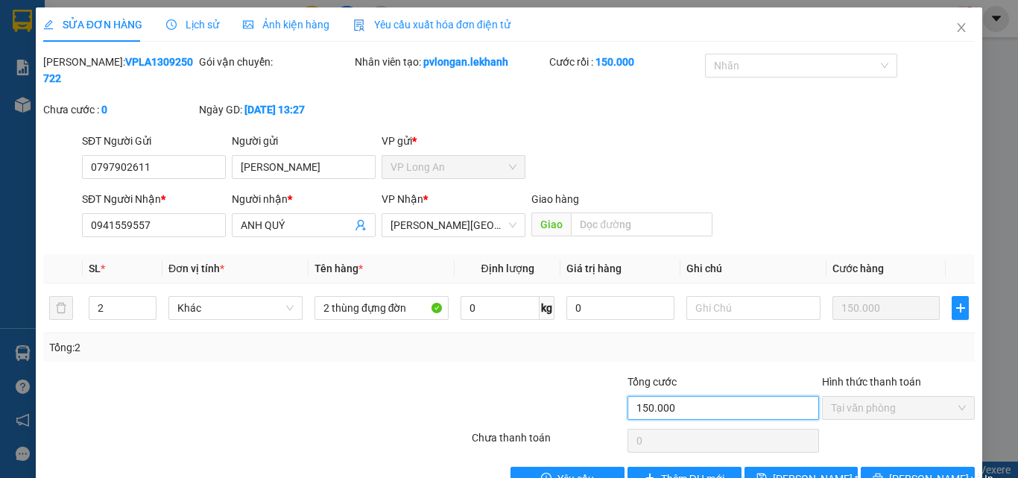
click at [731, 396] on input "150.000" at bounding box center [722, 408] width 191 height 24
click at [372, 402] on div at bounding box center [392, 399] width 156 height 52
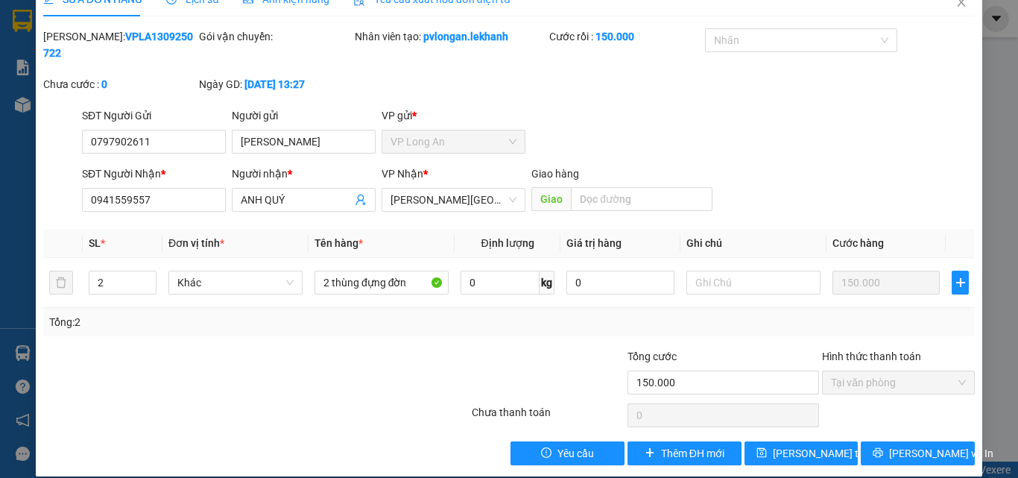
click at [949, 371] on span "Tại văn phòng" at bounding box center [898, 382] width 135 height 22
click at [955, 2] on icon "close" at bounding box center [961, 2] width 12 height 12
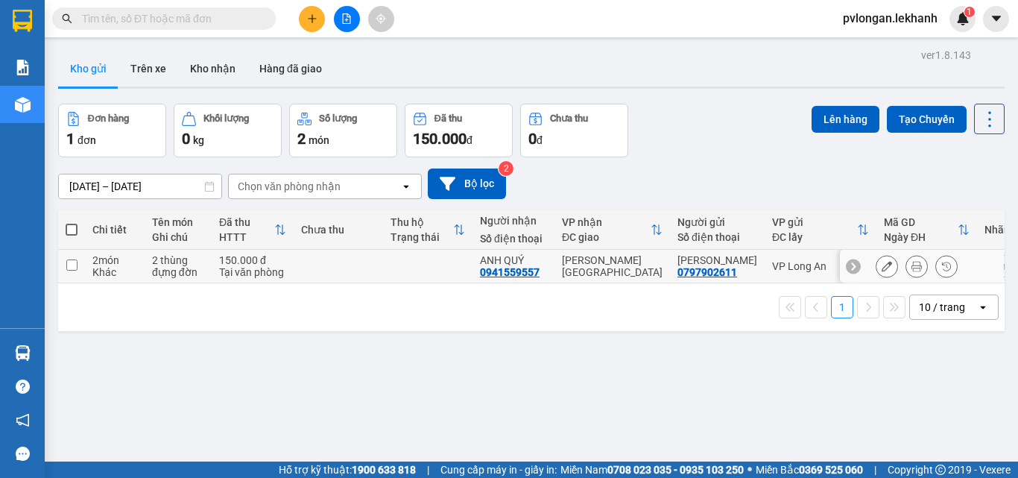
click at [255, 267] on div "Tại văn phòng" at bounding box center [252, 272] width 67 height 12
checkbox input "true"
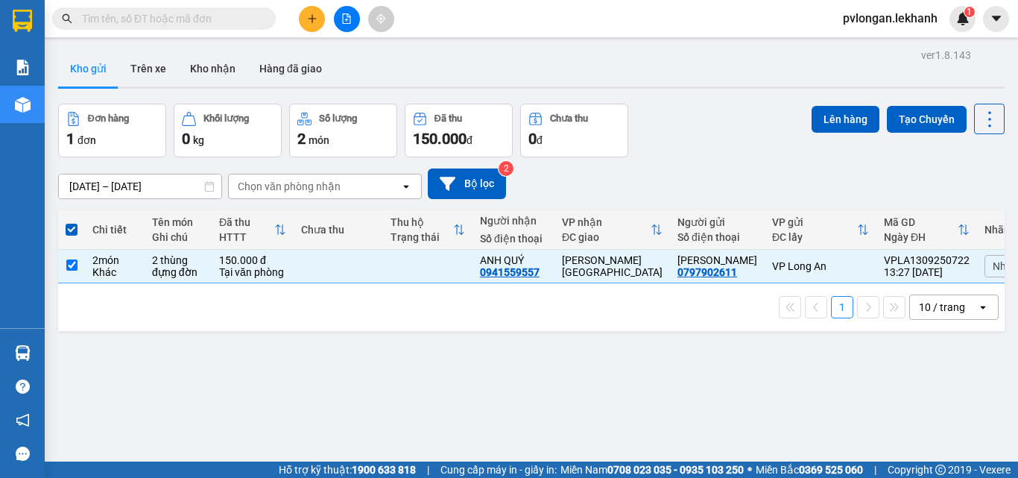
click at [203, 312] on div "1 10 / trang open" at bounding box center [531, 306] width 934 height 25
click at [239, 355] on div "ver 1.8.143 Kho gửi Trên xe Kho nhận Hàng đã giao Đơn hàng 1 đơn Khối lượng 0 k…" at bounding box center [531, 284] width 958 height 478
click at [840, 252] on div at bounding box center [922, 267] width 164 height 34
click at [881, 268] on icon at bounding box center [886, 266] width 10 height 10
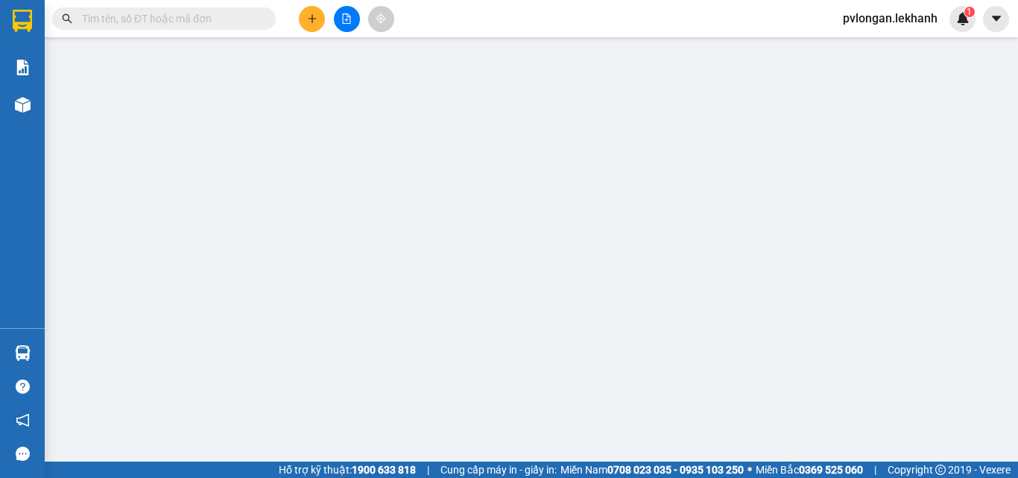
type input "0797902611"
type input "ANH TUẤN"
type input "0941559557"
type input "ANH QUÝ"
type input "150.000"
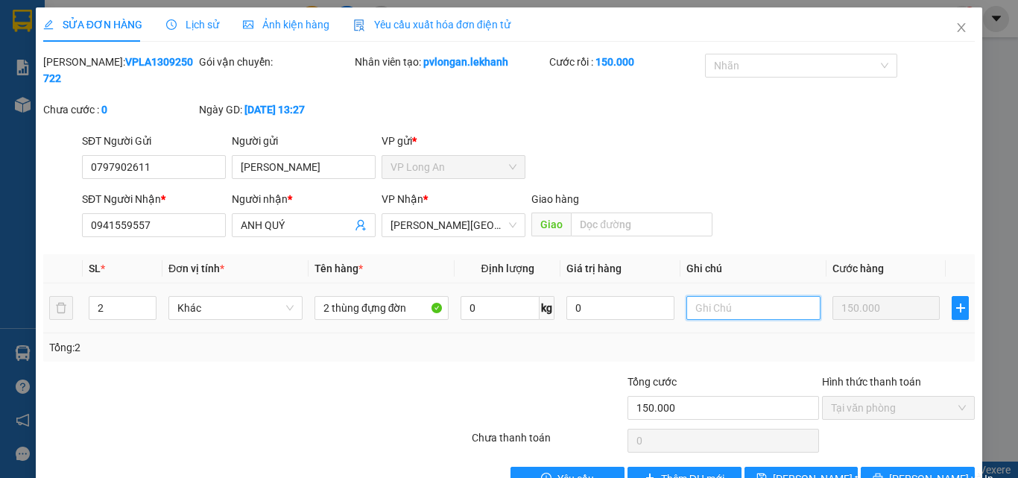
click at [695, 296] on input "text" at bounding box center [753, 308] width 134 height 24
click at [697, 296] on input "text" at bounding box center [753, 308] width 134 height 24
type input "H"
type input "CHƯA THU CƯỚC 150k"
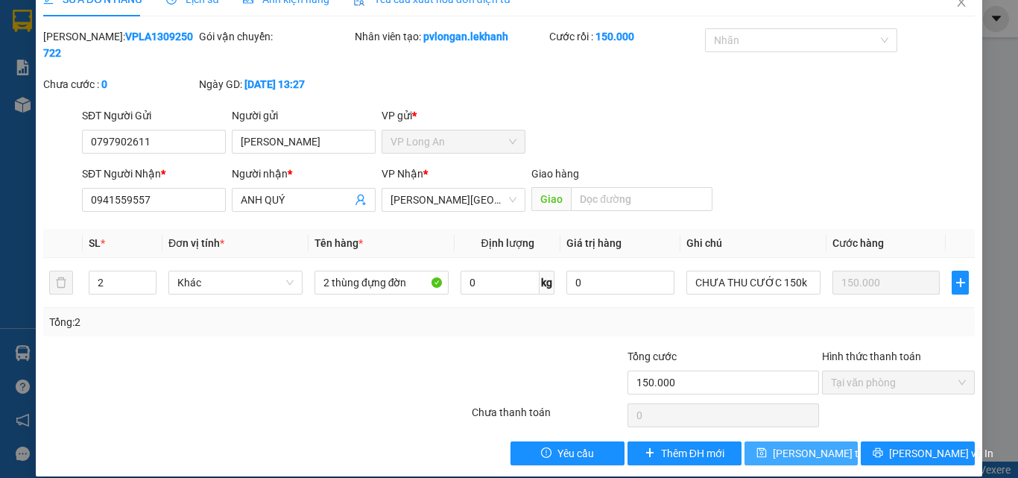
click at [806, 445] on span "Lưu thay đổi" at bounding box center [832, 453] width 119 height 16
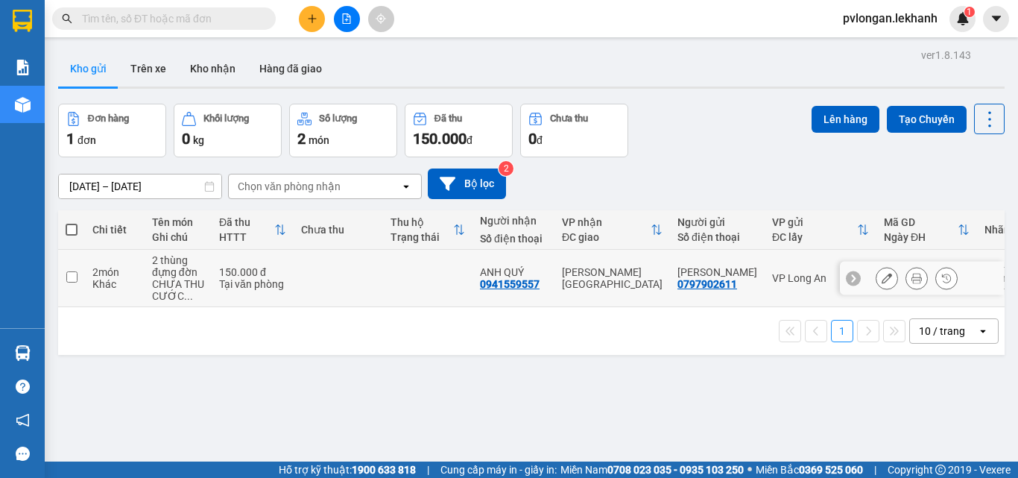
click at [881, 277] on icon at bounding box center [886, 278] width 10 height 10
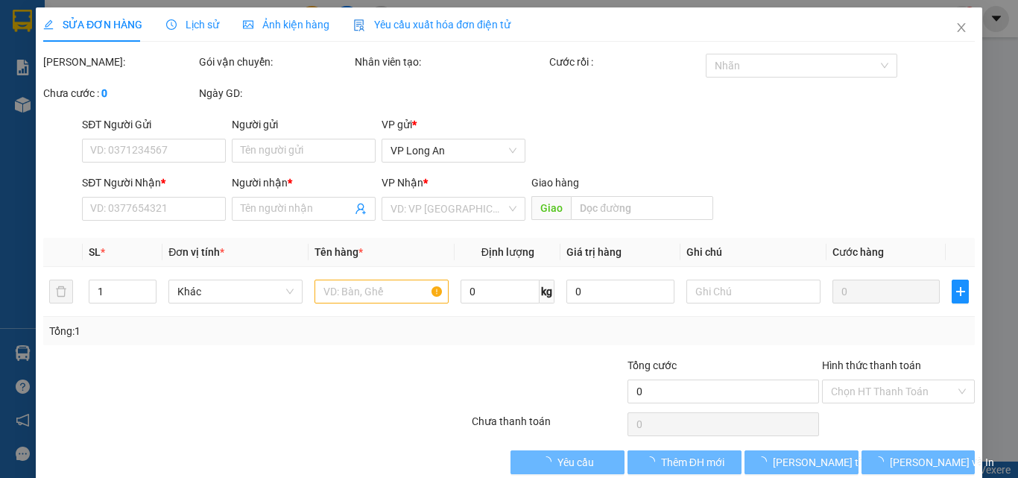
type input "0797902611"
type input "ANH TUẤN"
type input "0941559557"
type input "ANH QUÝ"
type input "150.000"
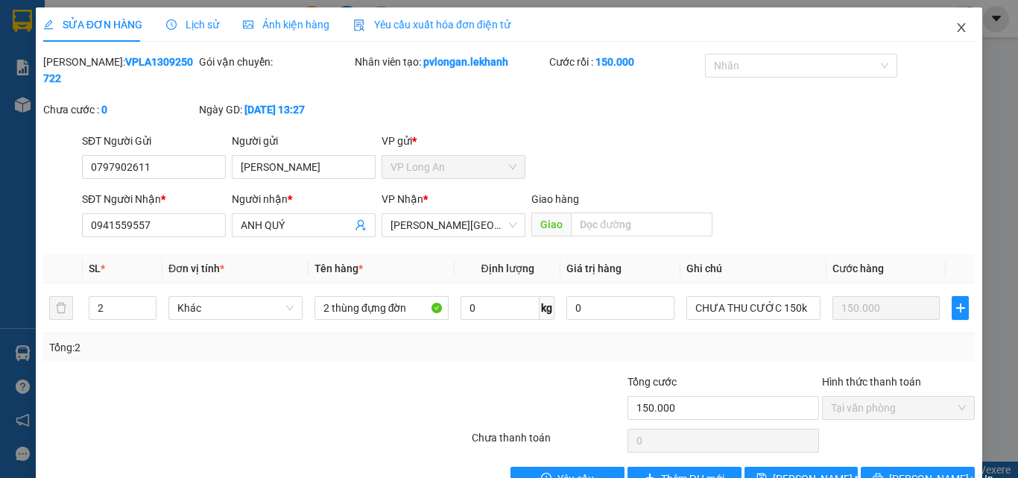
click at [955, 29] on icon "close" at bounding box center [961, 28] width 12 height 12
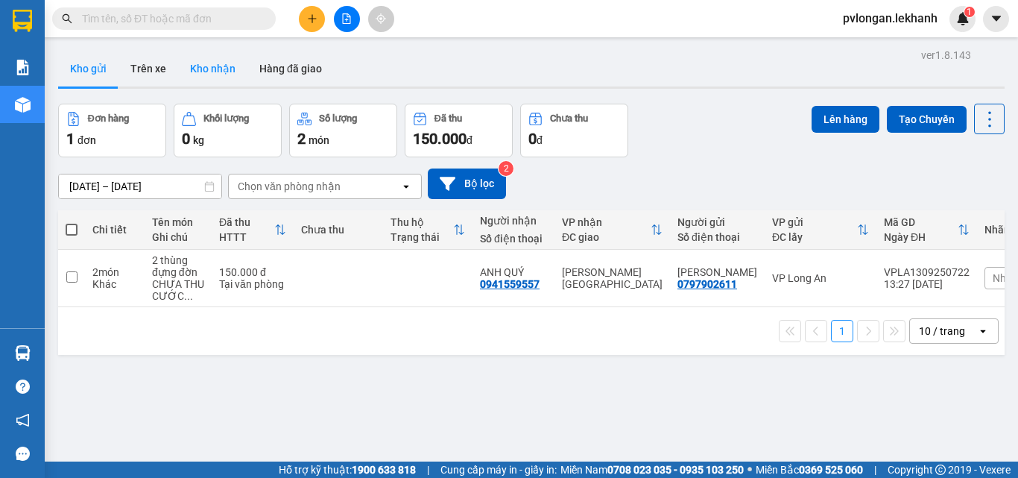
click at [206, 63] on button "Kho nhận" at bounding box center [212, 69] width 69 height 36
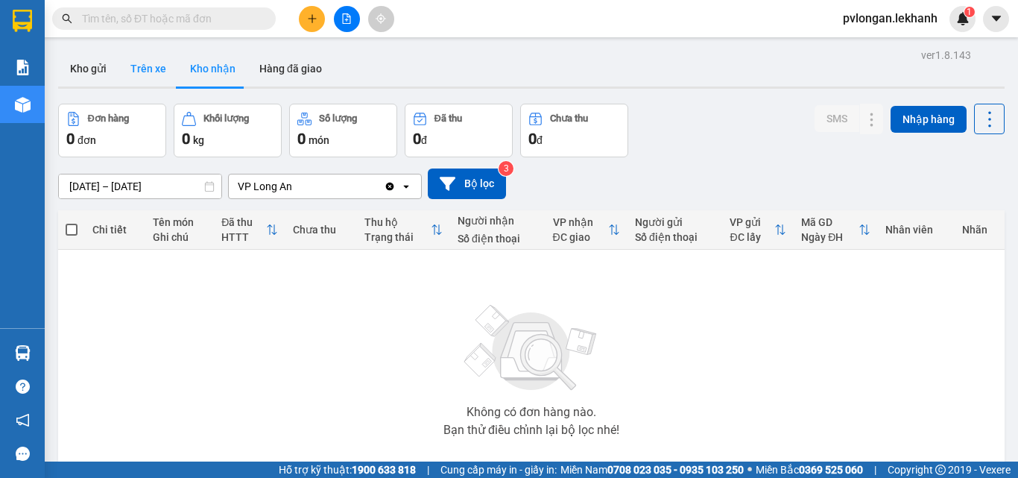
click at [159, 74] on button "Trên xe" at bounding box center [148, 69] width 60 height 36
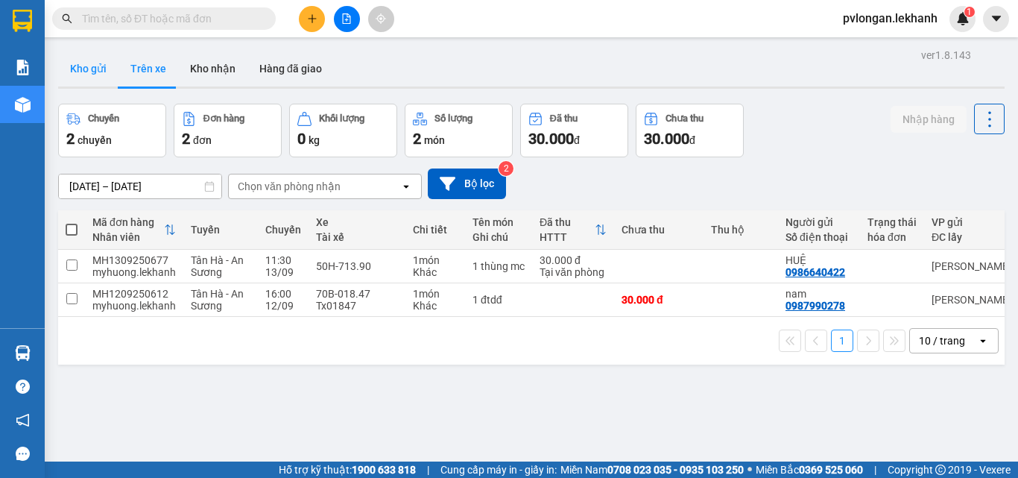
click at [92, 77] on button "Kho gửi" at bounding box center [88, 69] width 60 height 36
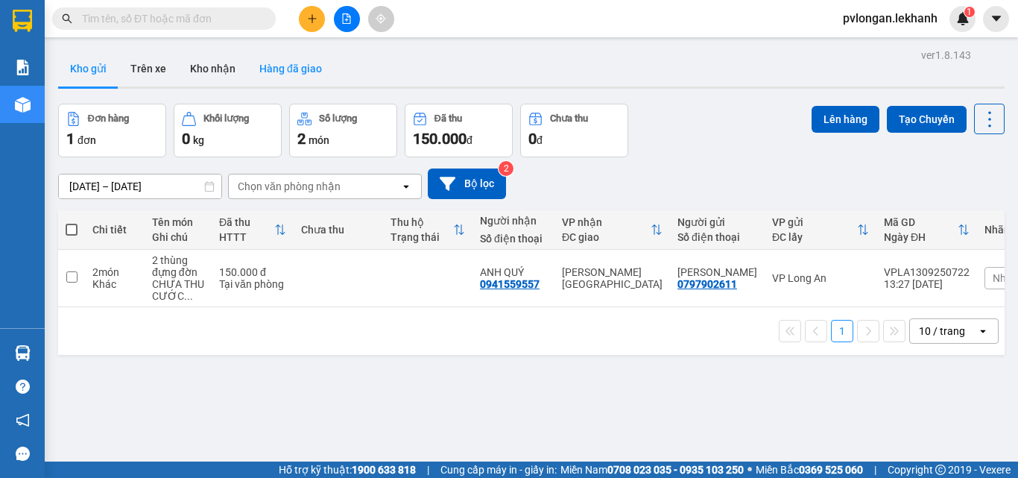
click at [285, 60] on button "Hàng đã giao" at bounding box center [290, 69] width 86 height 36
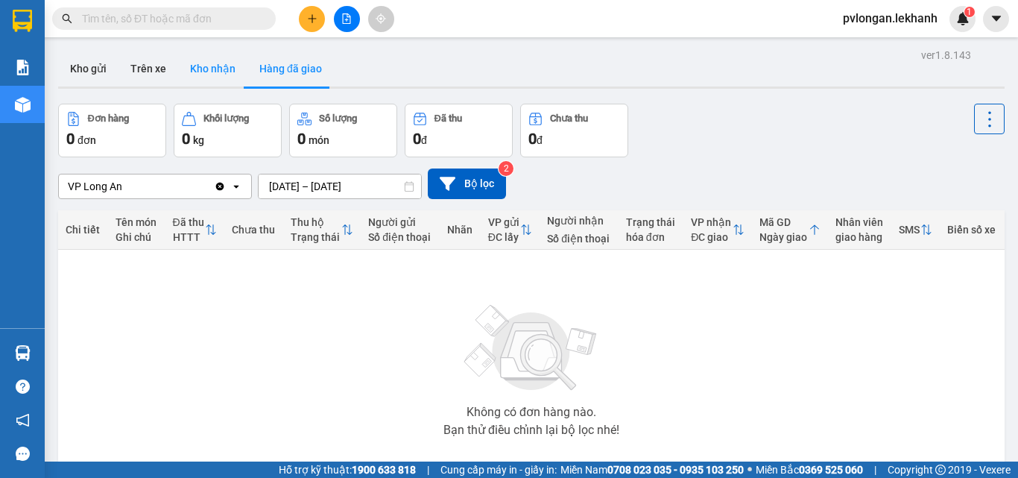
click at [205, 59] on button "Kho nhận" at bounding box center [212, 69] width 69 height 36
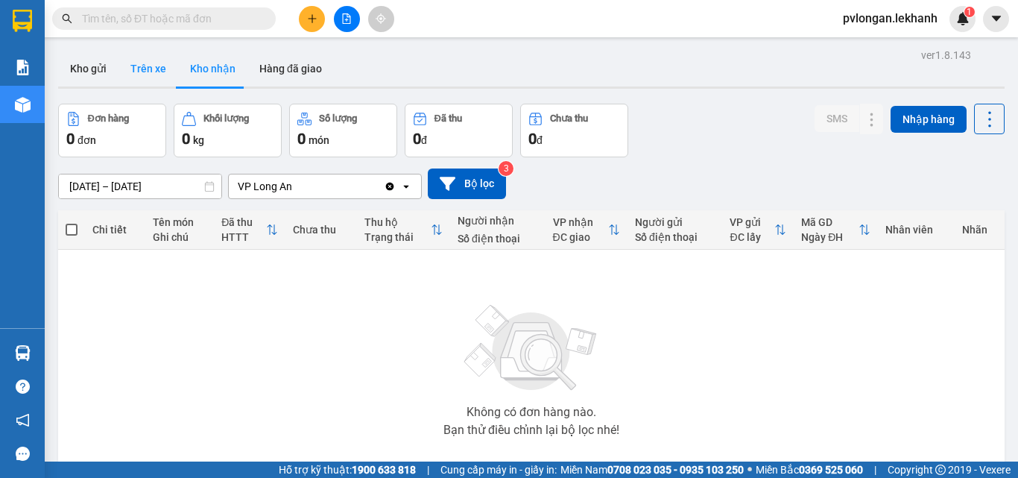
click at [118, 72] on button "Trên xe" at bounding box center [148, 69] width 60 height 36
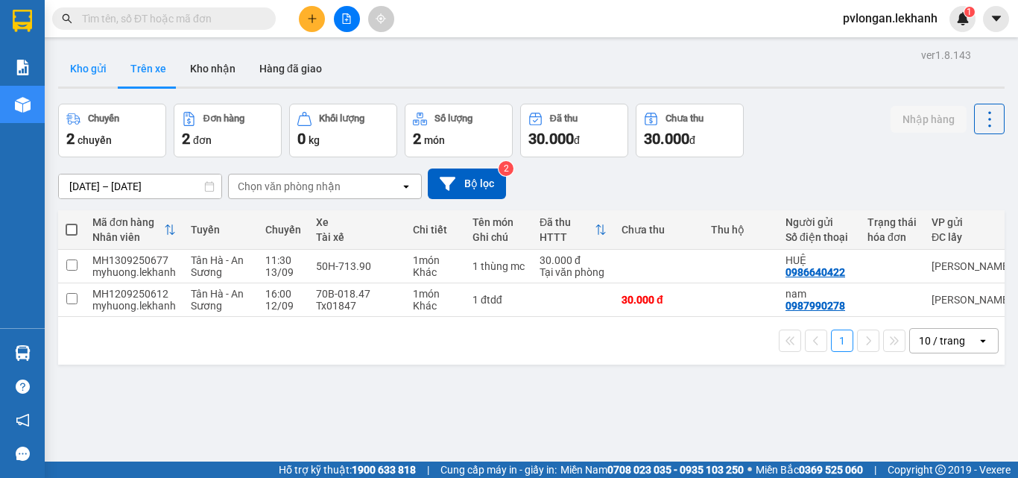
click at [104, 73] on button "Kho gửi" at bounding box center [88, 69] width 60 height 36
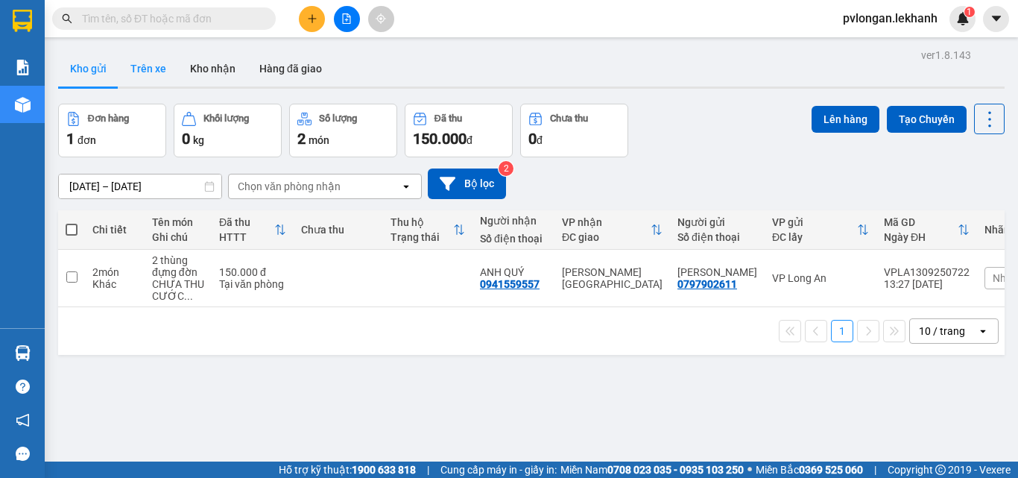
click at [144, 71] on button "Trên xe" at bounding box center [148, 69] width 60 height 36
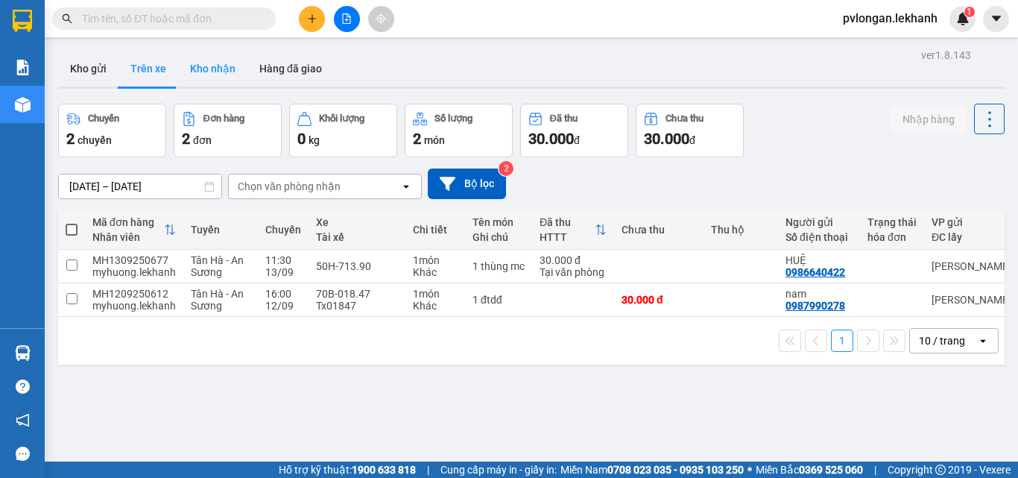
click at [201, 72] on button "Kho nhận" at bounding box center [212, 69] width 69 height 36
